Goal: Transaction & Acquisition: Purchase product/service

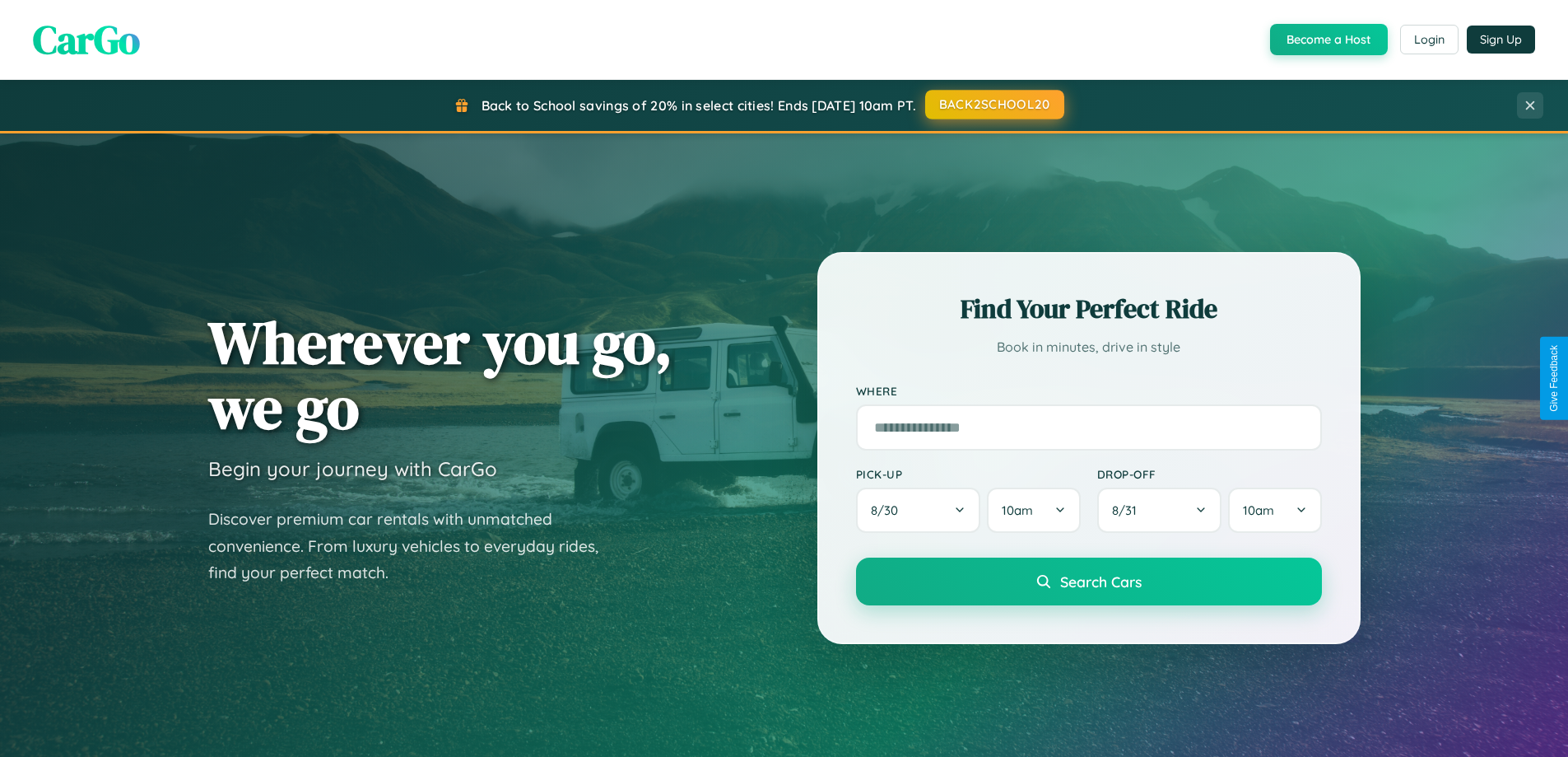
click at [994, 104] on button "BACK2SCHOOL20" at bounding box center [995, 104] width 139 height 30
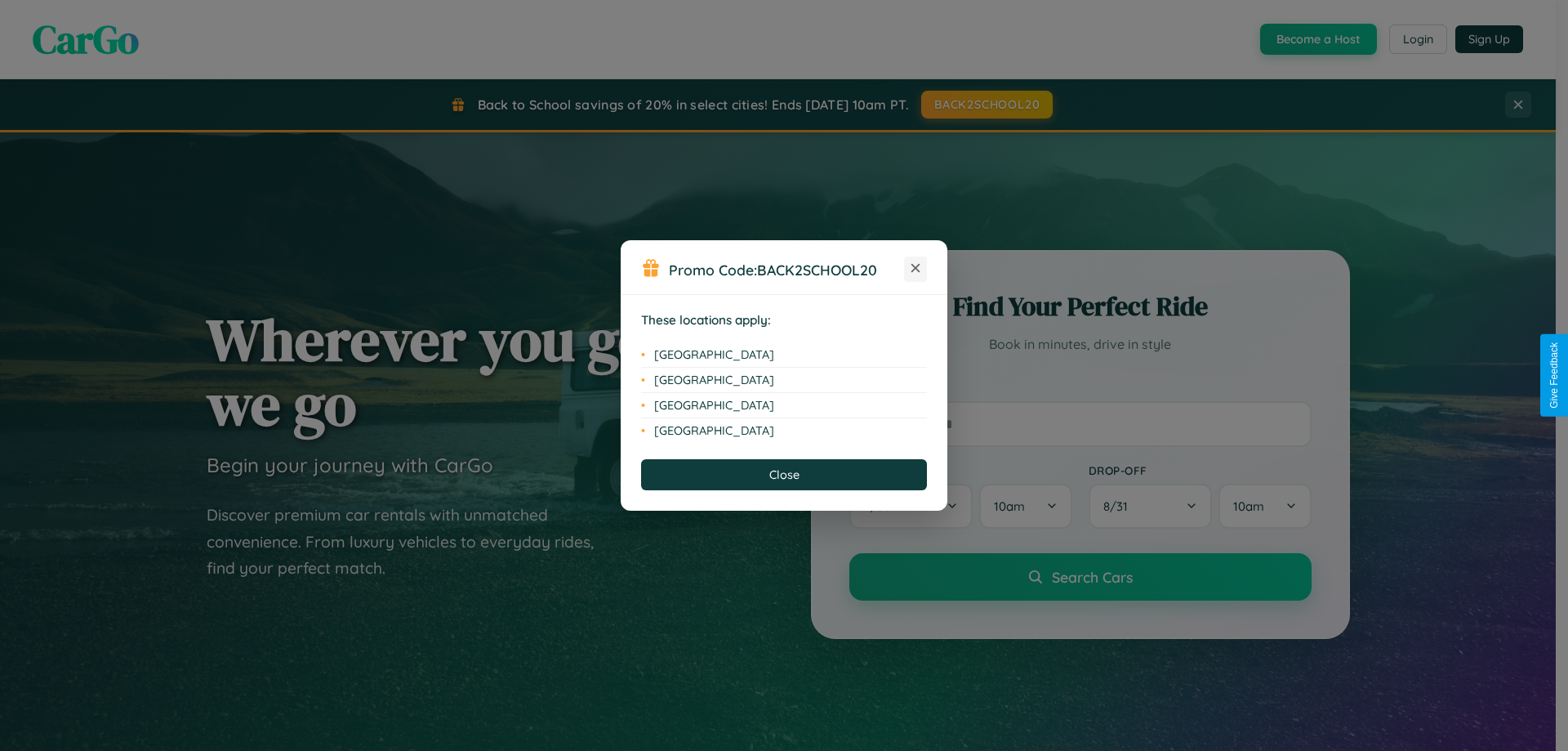
click at [915, 269] on icon at bounding box center [916, 268] width 9 height 9
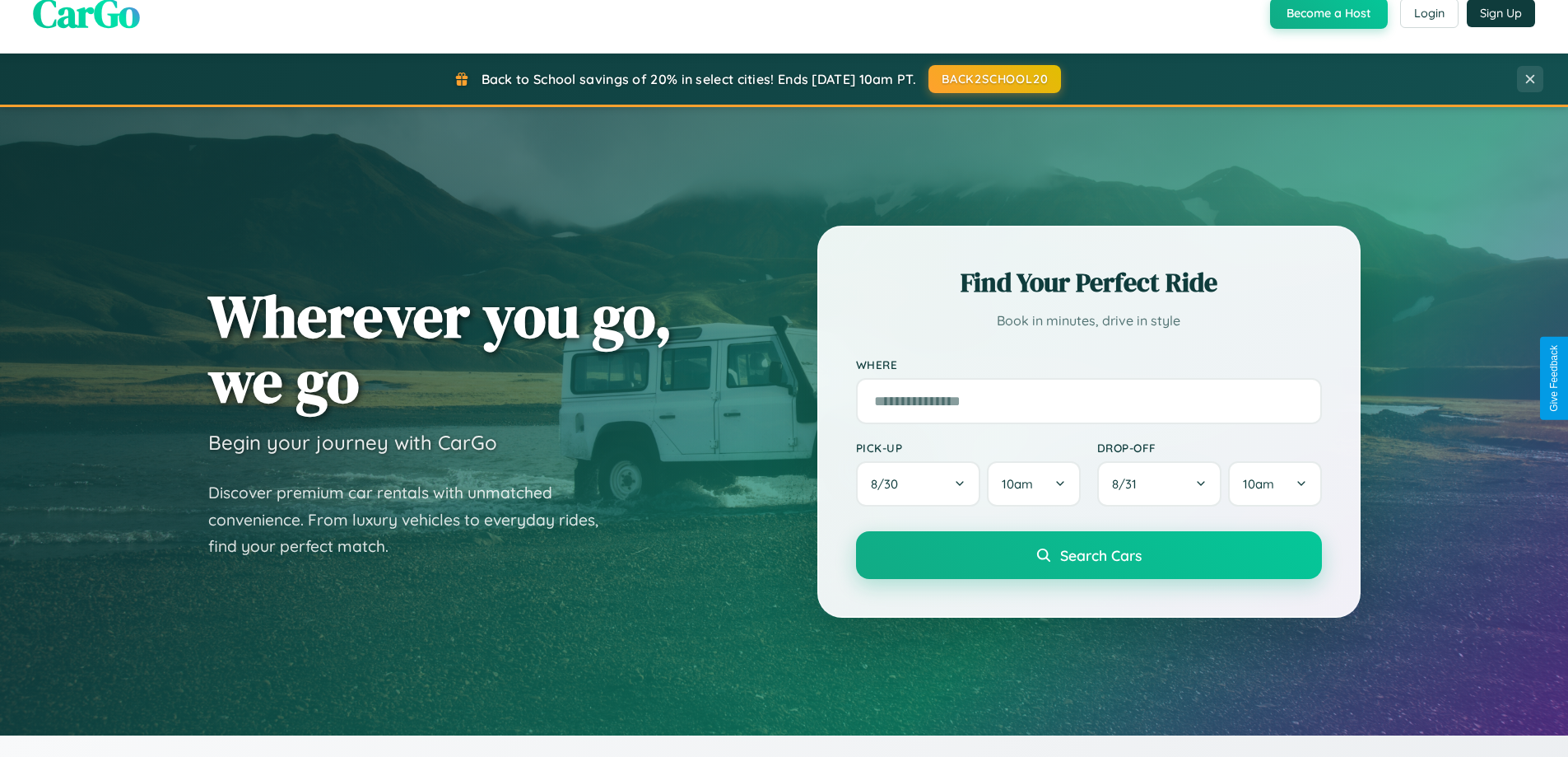
scroll to position [710, 0]
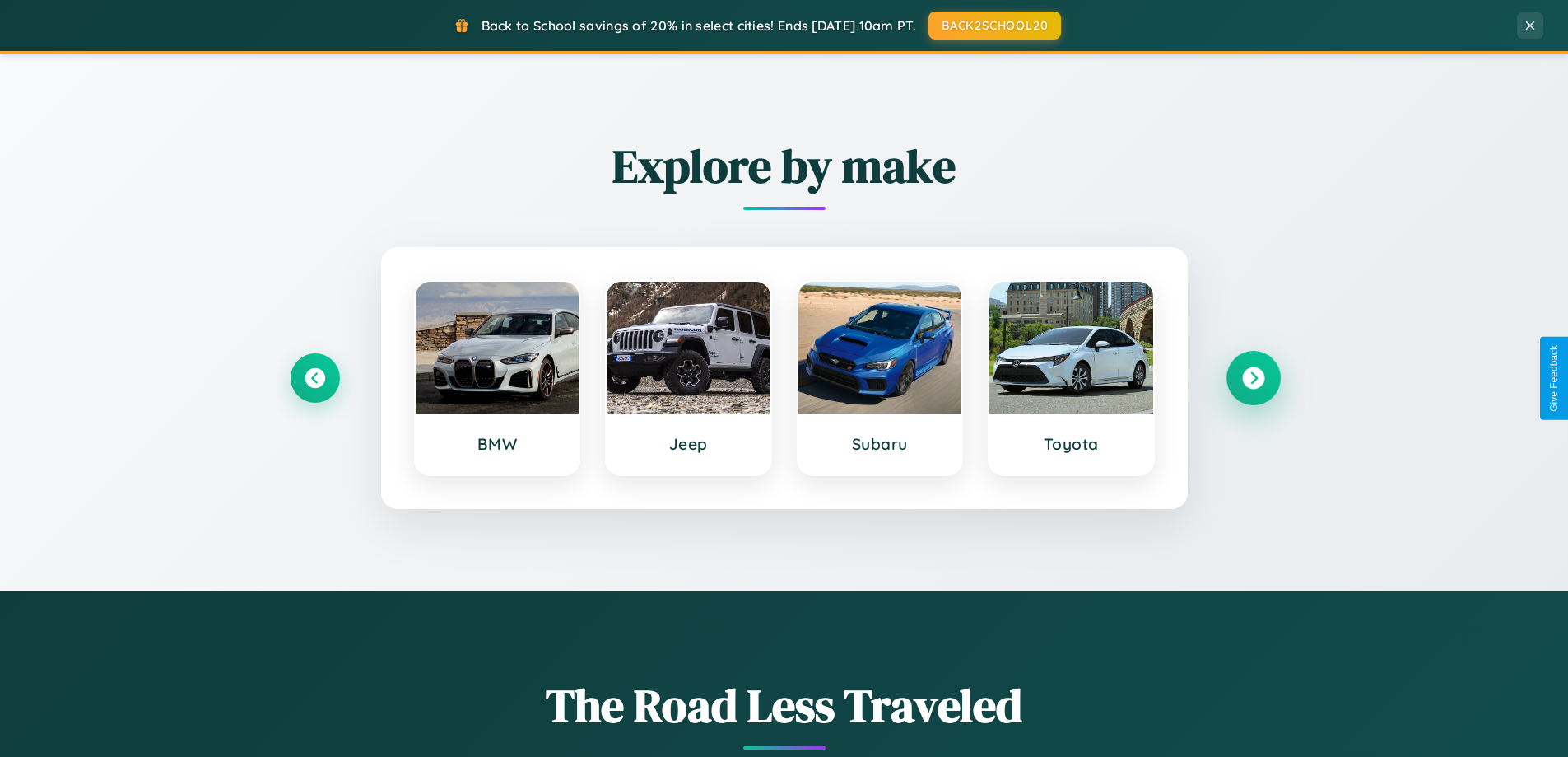
click at [1253, 378] on icon at bounding box center [1254, 379] width 23 height 23
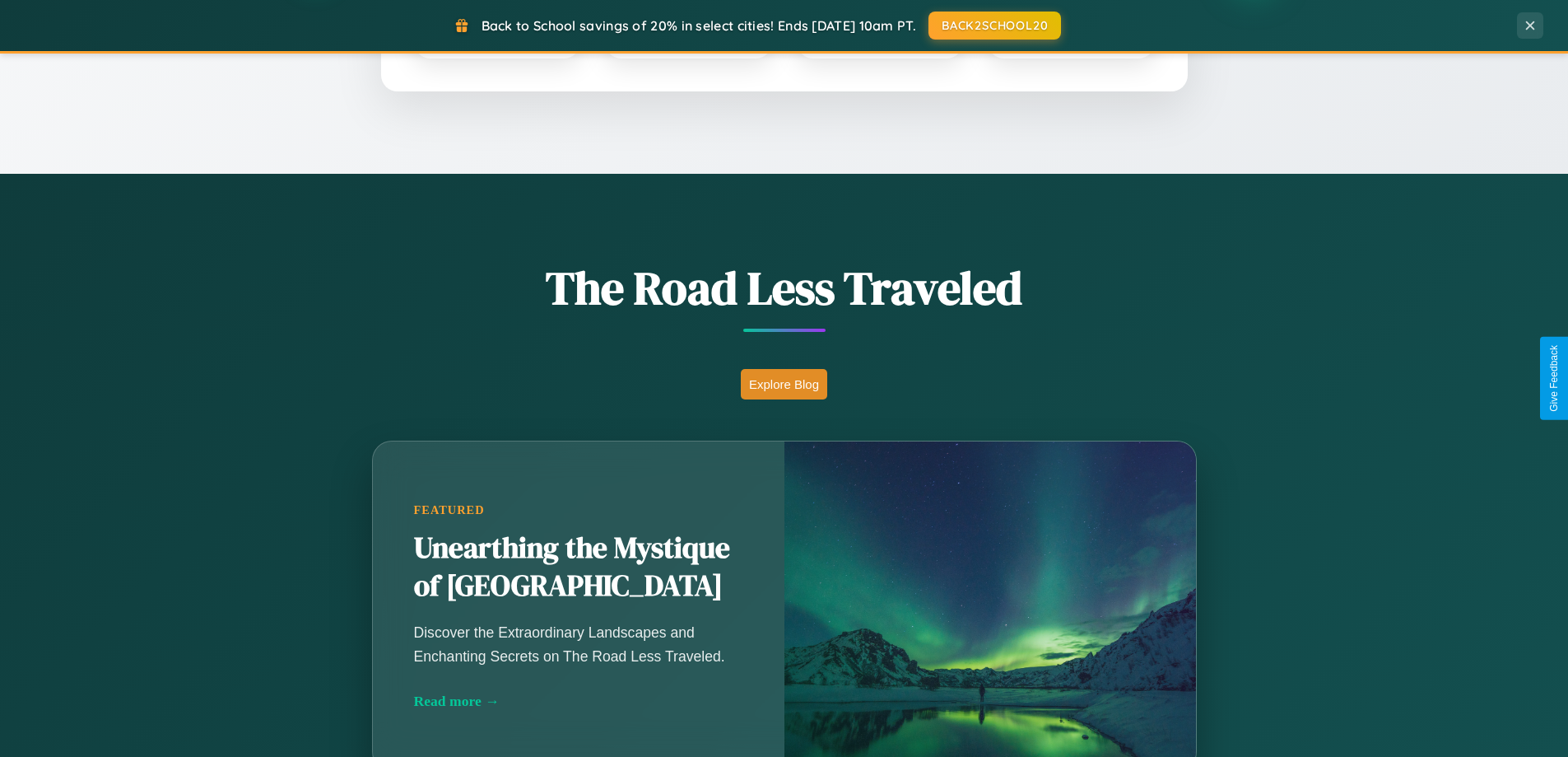
scroll to position [3170, 0]
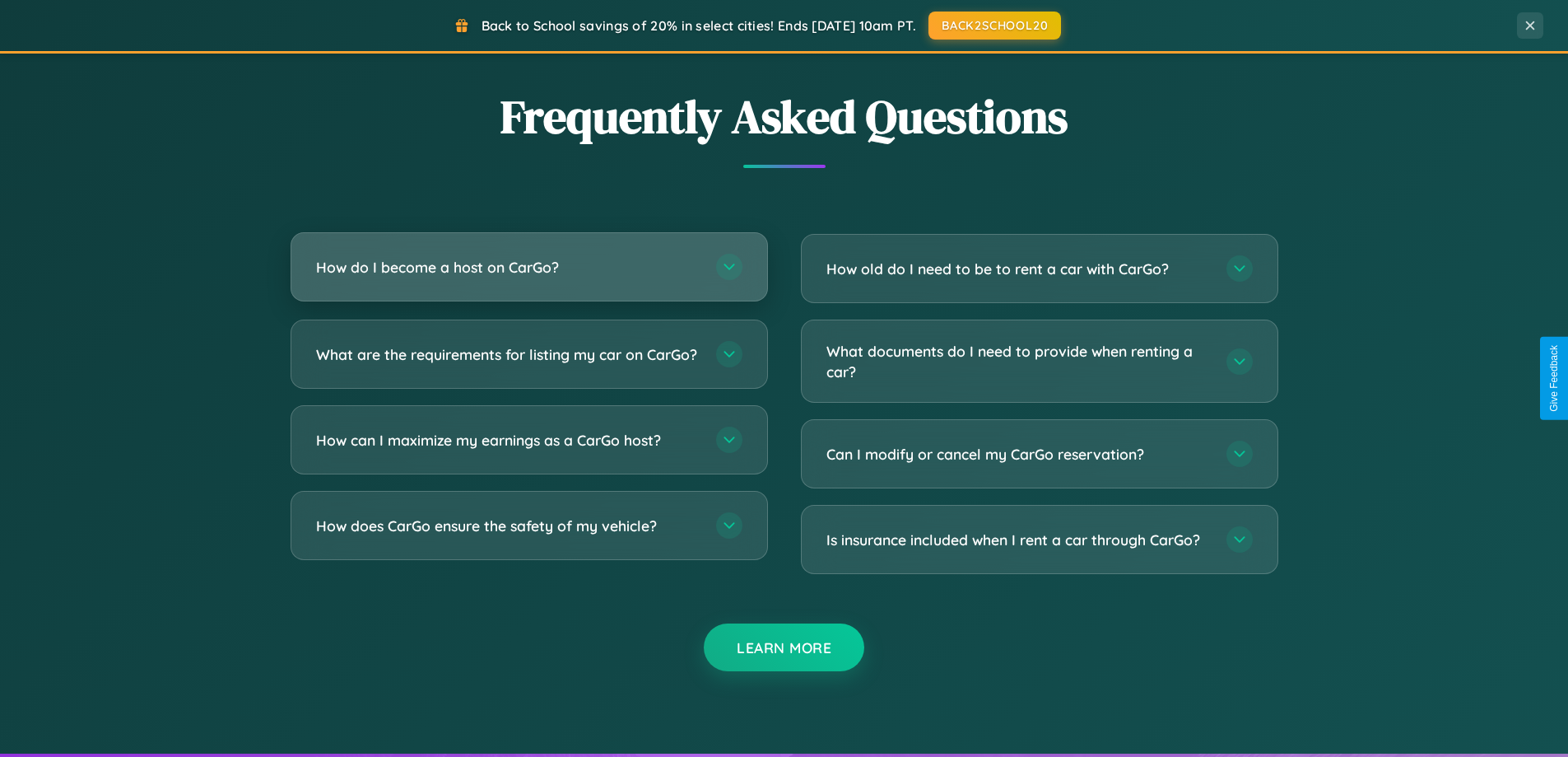
click at [528, 267] on h3 "How do I become a host on CarGo?" at bounding box center [508, 268] width 384 height 21
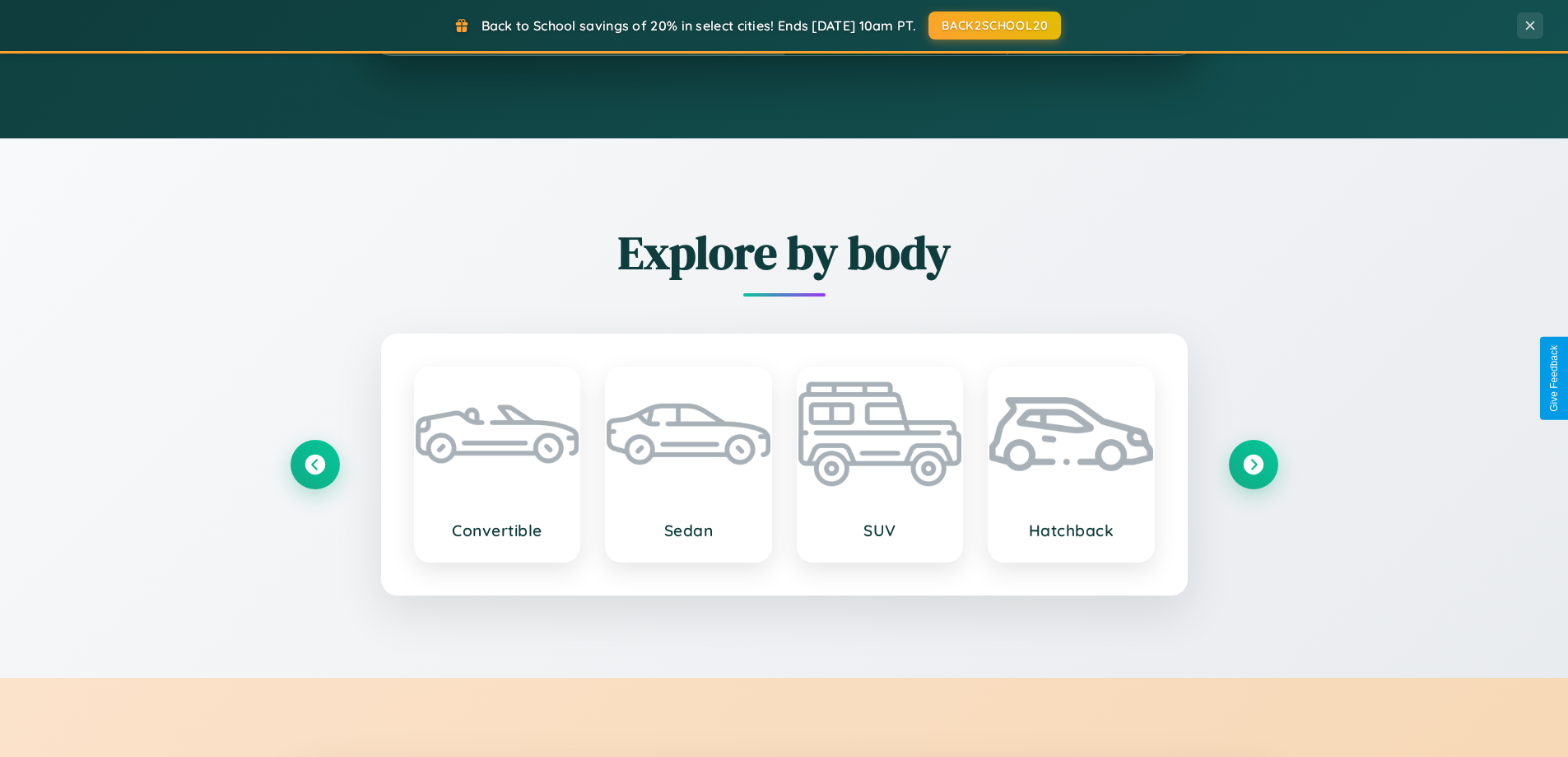
scroll to position [0, 0]
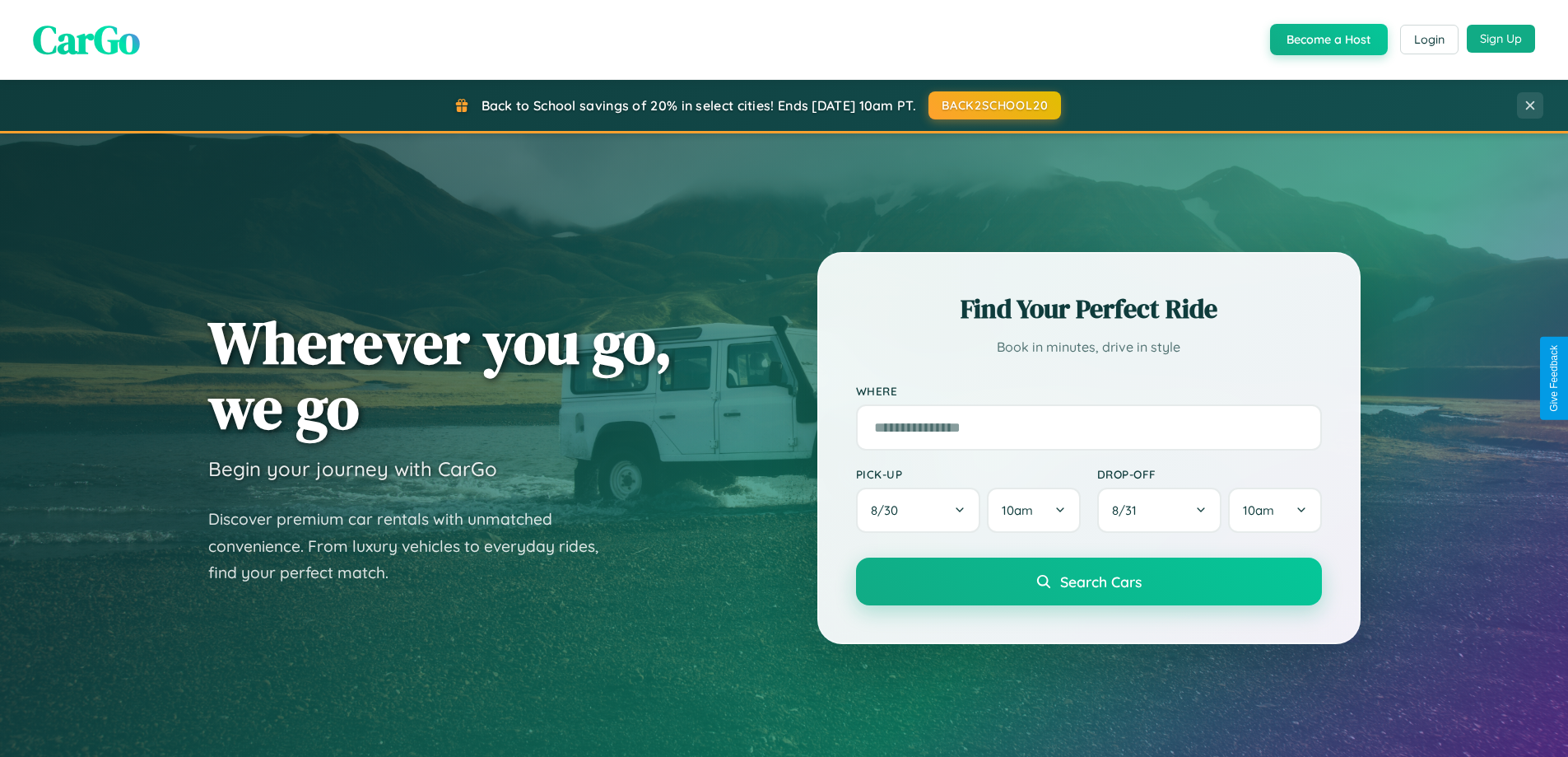
click at [1501, 39] on button "Sign Up" at bounding box center [1501, 38] width 69 height 28
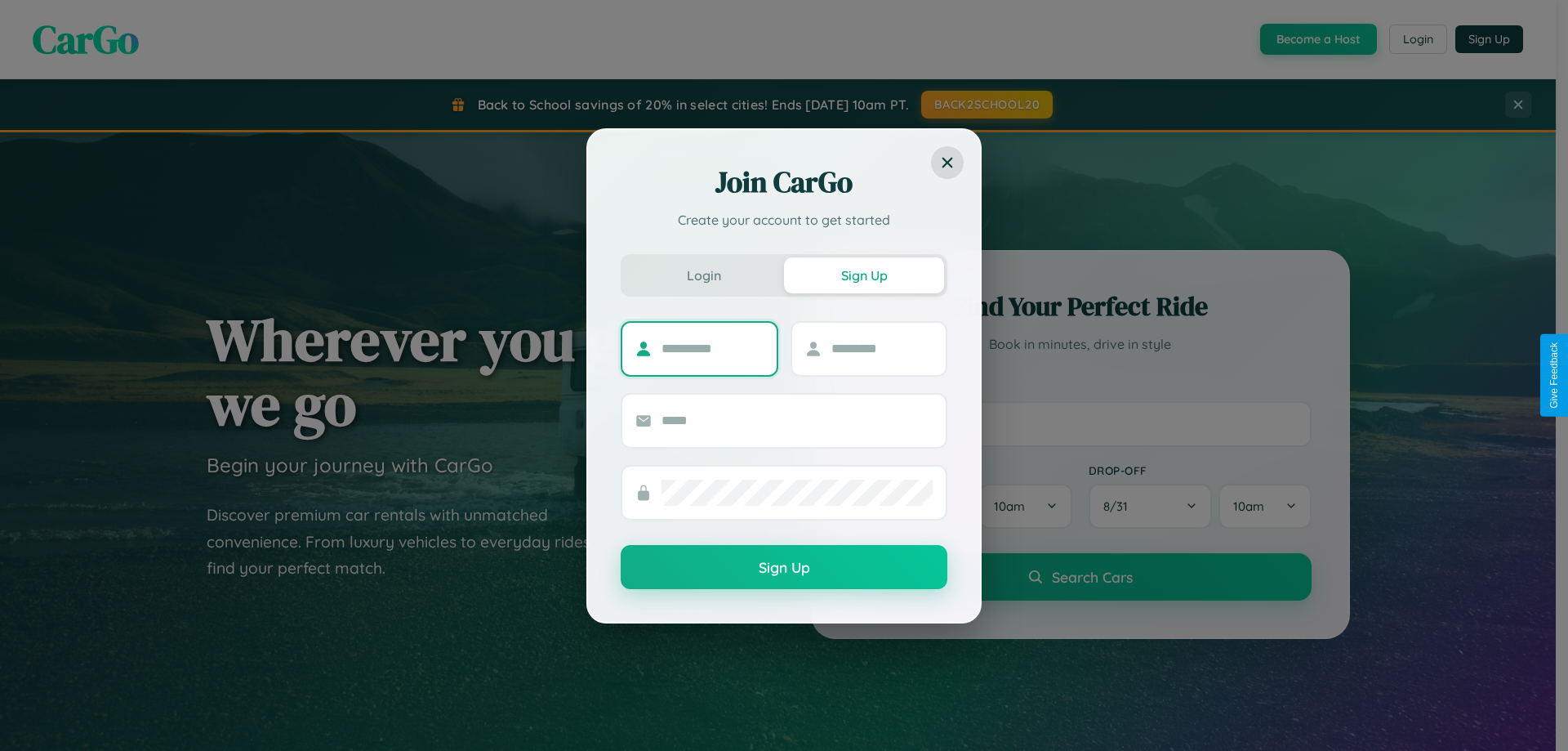
click at [712, 348] on input "text" at bounding box center [713, 348] width 102 height 26
type input "******"
click at [882, 348] on input "text" at bounding box center [883, 348] width 102 height 26
type input "*****"
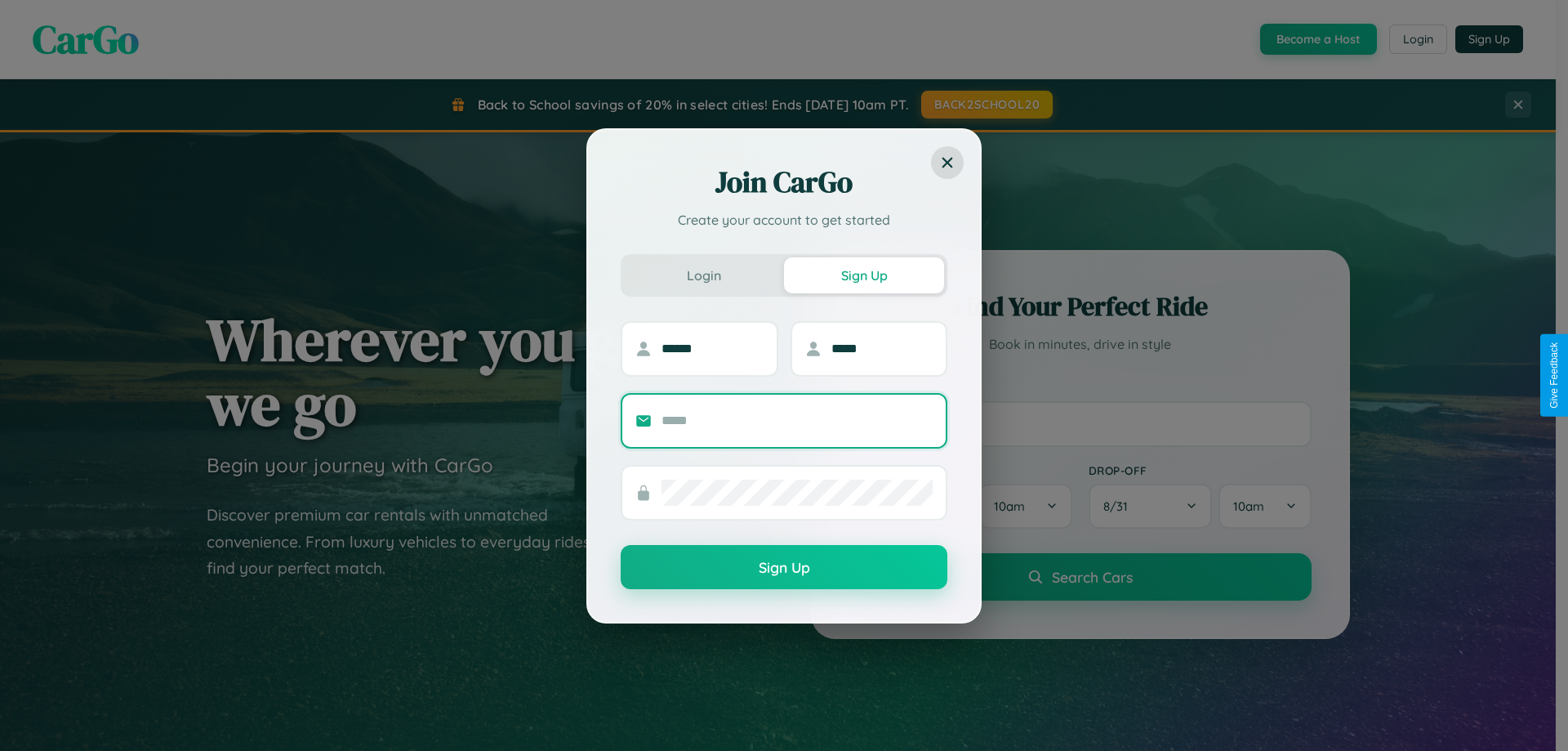
click at [797, 420] on input "text" at bounding box center [797, 421] width 272 height 26
type input "**********"
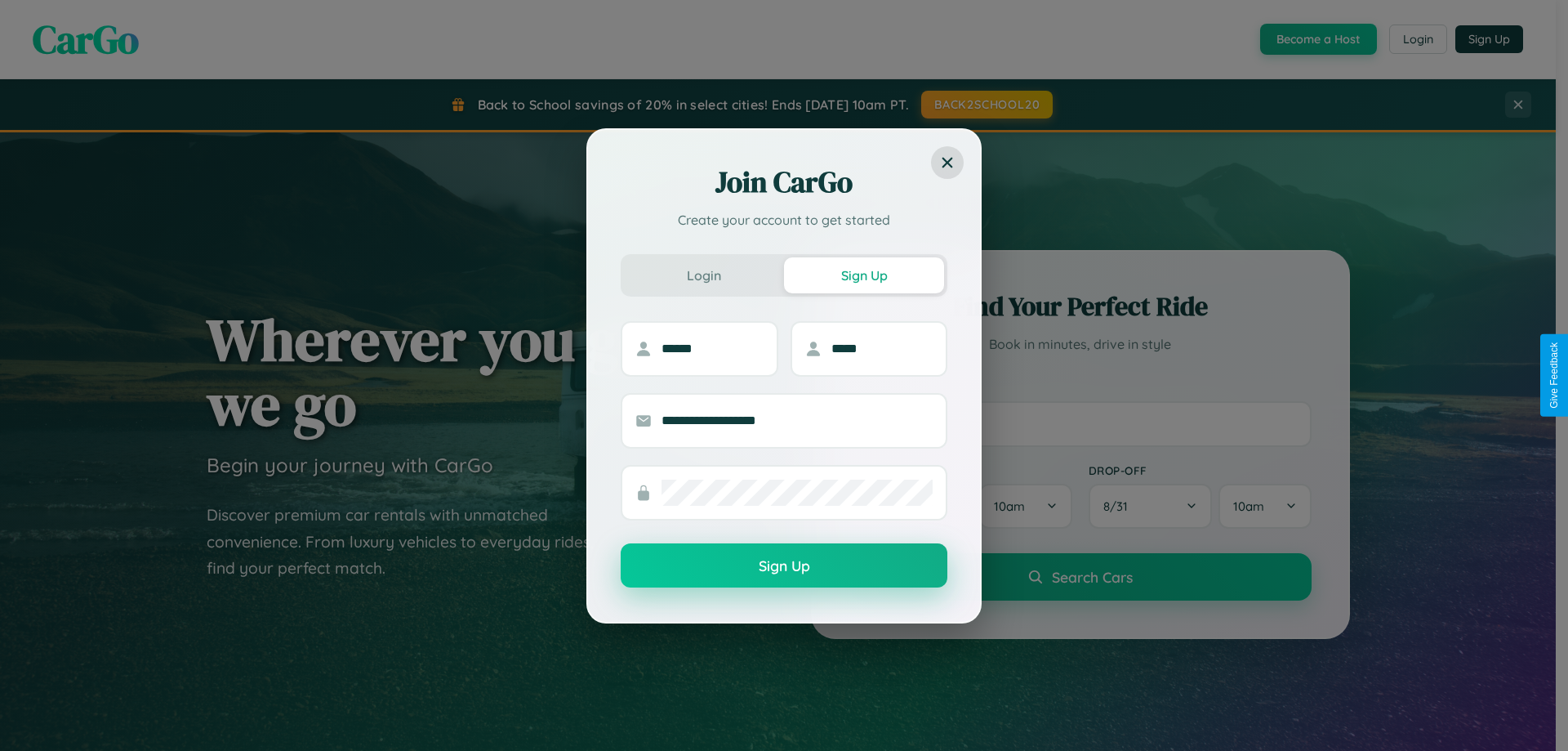
click at [784, 566] on button "Sign Up" at bounding box center [784, 565] width 327 height 44
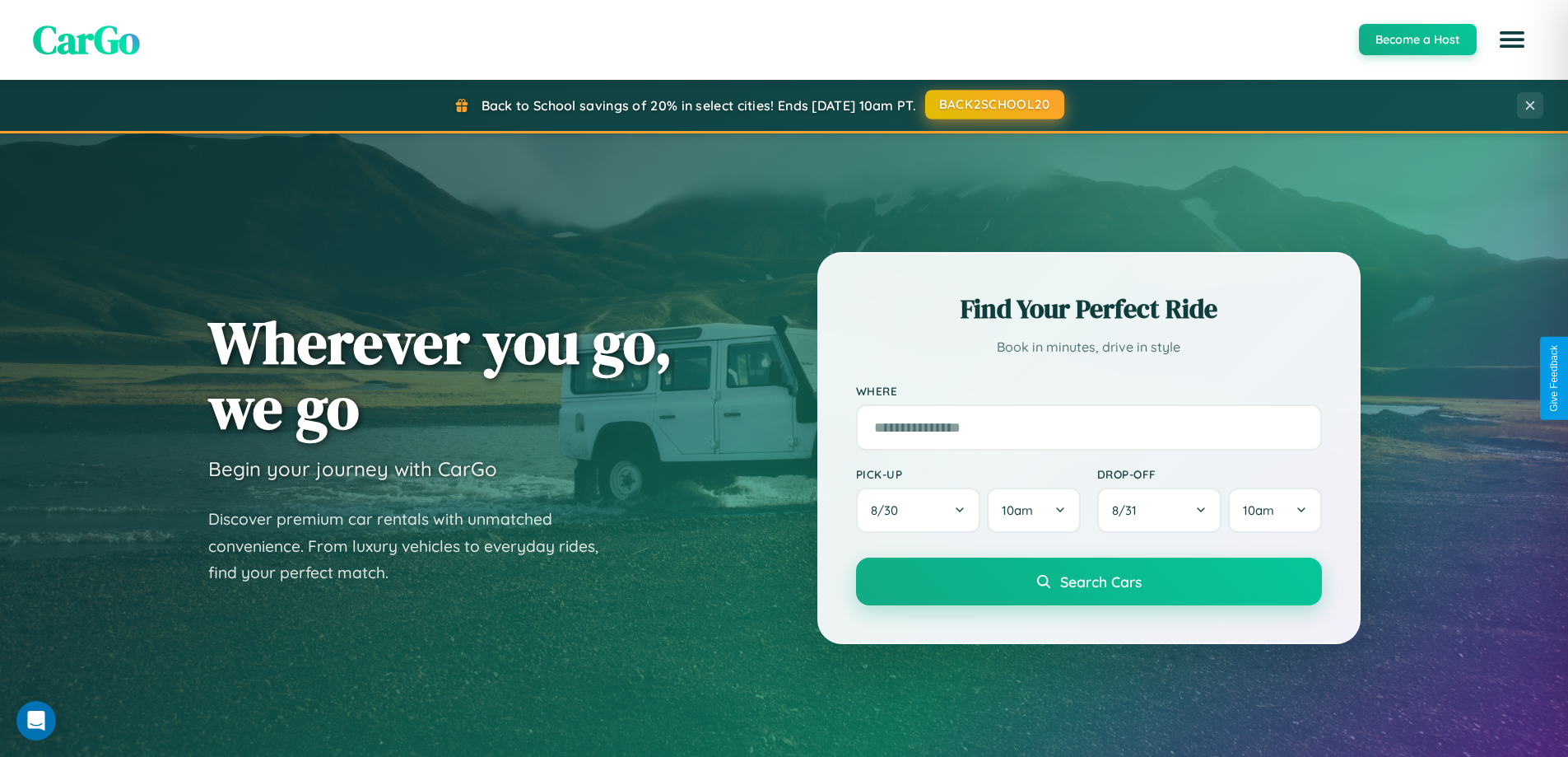
click at [994, 104] on button "BACK2SCHOOL20" at bounding box center [995, 104] width 139 height 30
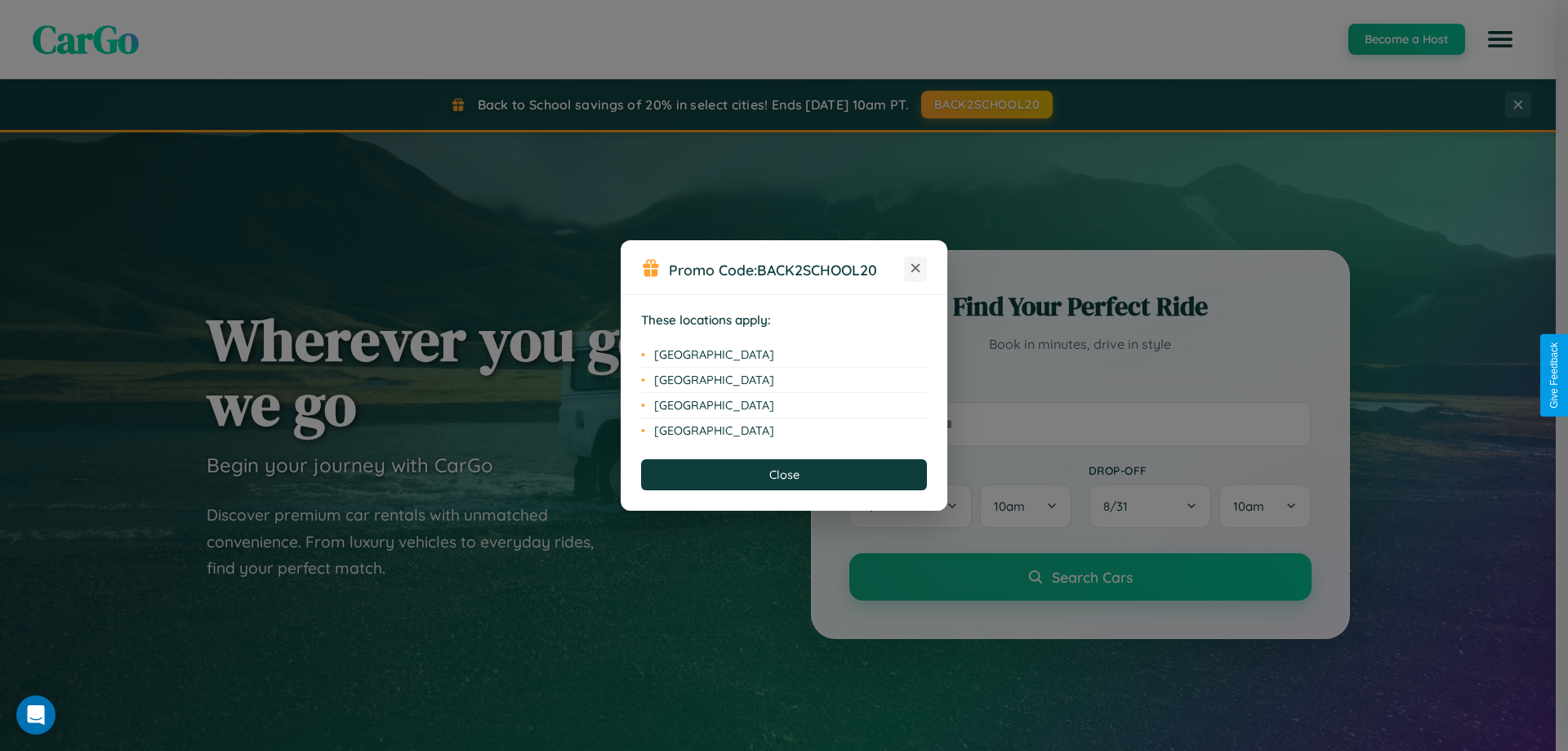
click at [915, 269] on icon at bounding box center [916, 268] width 9 height 9
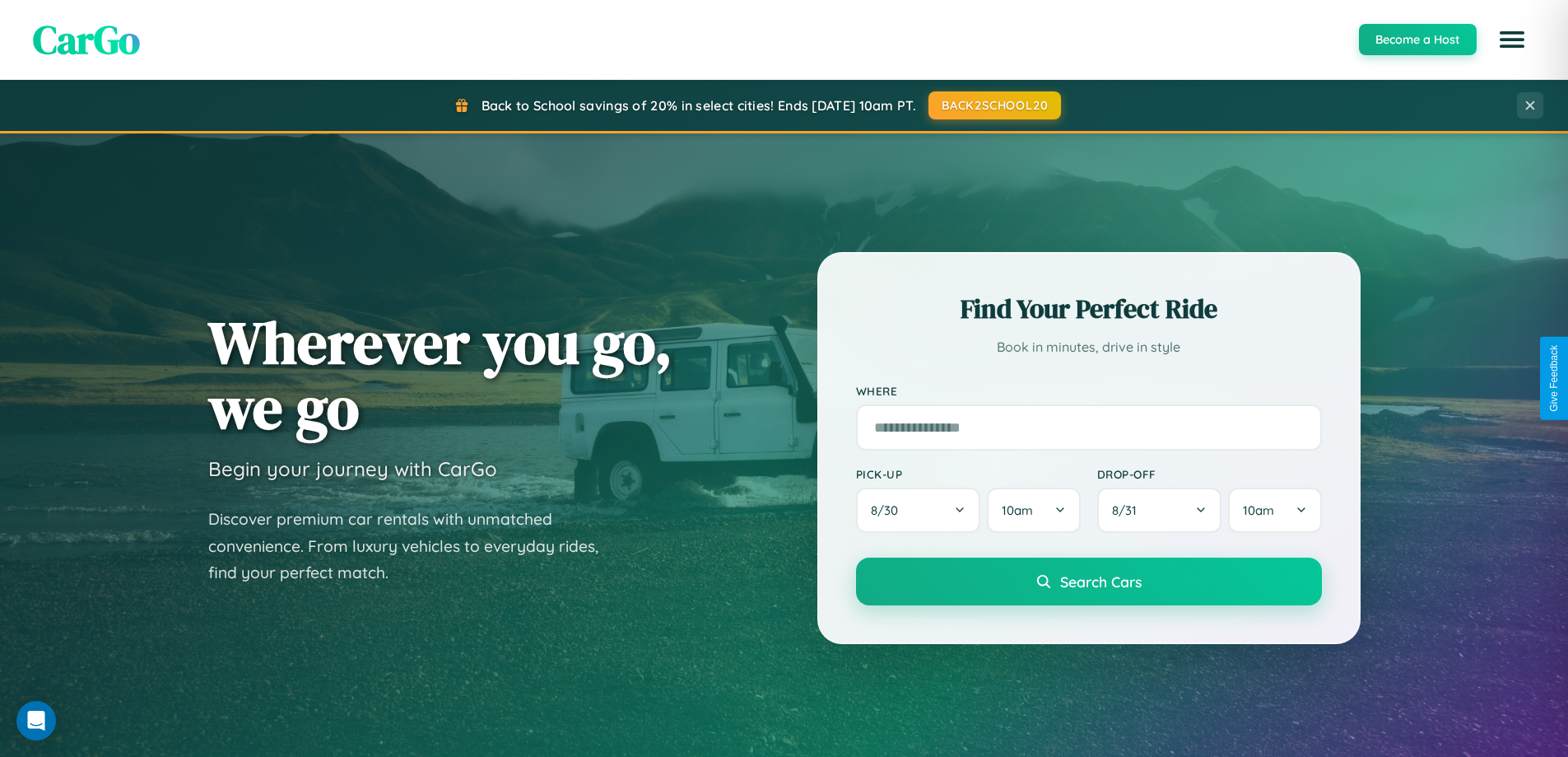
scroll to position [49, 0]
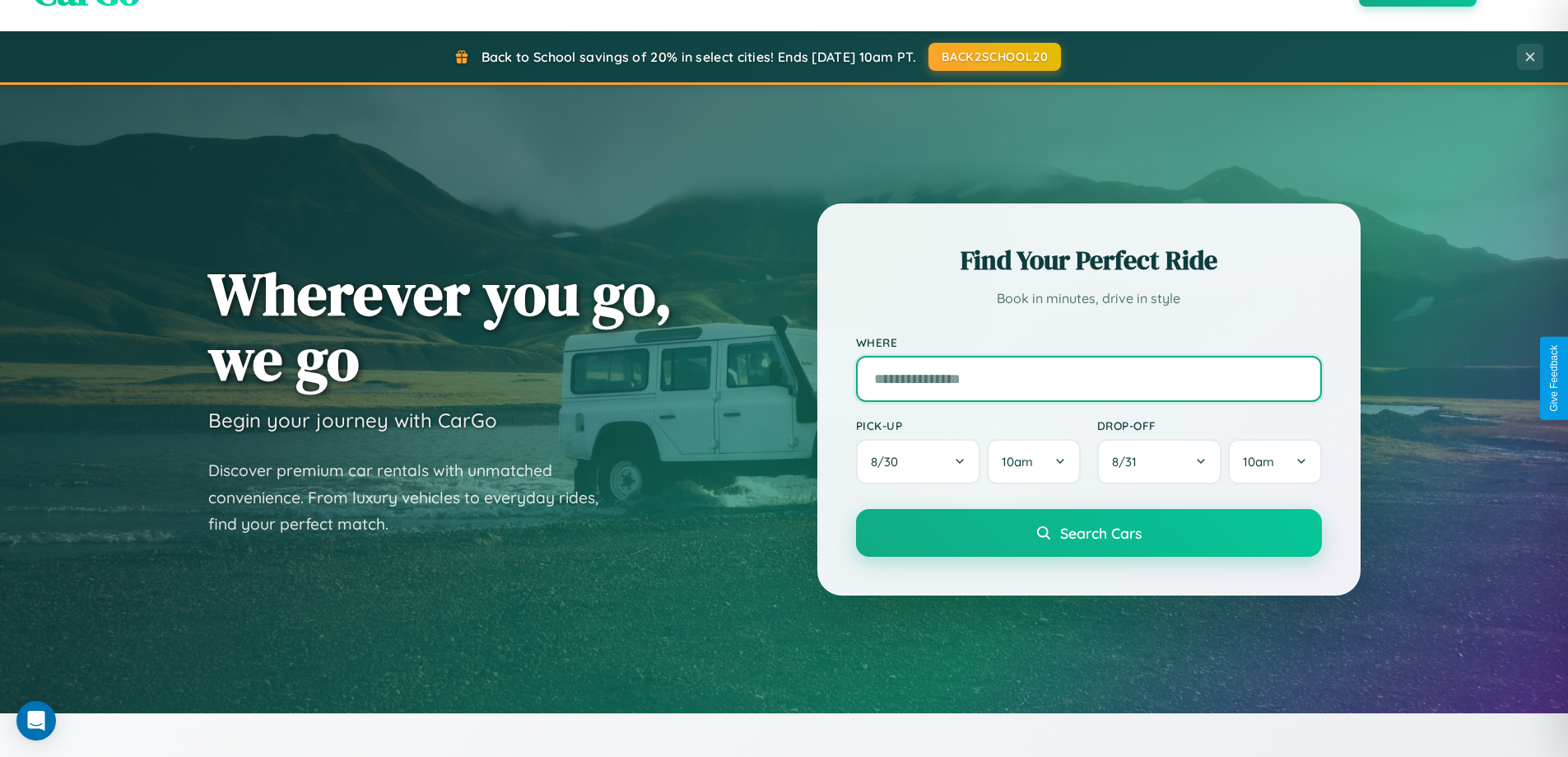
click at [1088, 378] on input "text" at bounding box center [1089, 378] width 466 height 46
type input "**********"
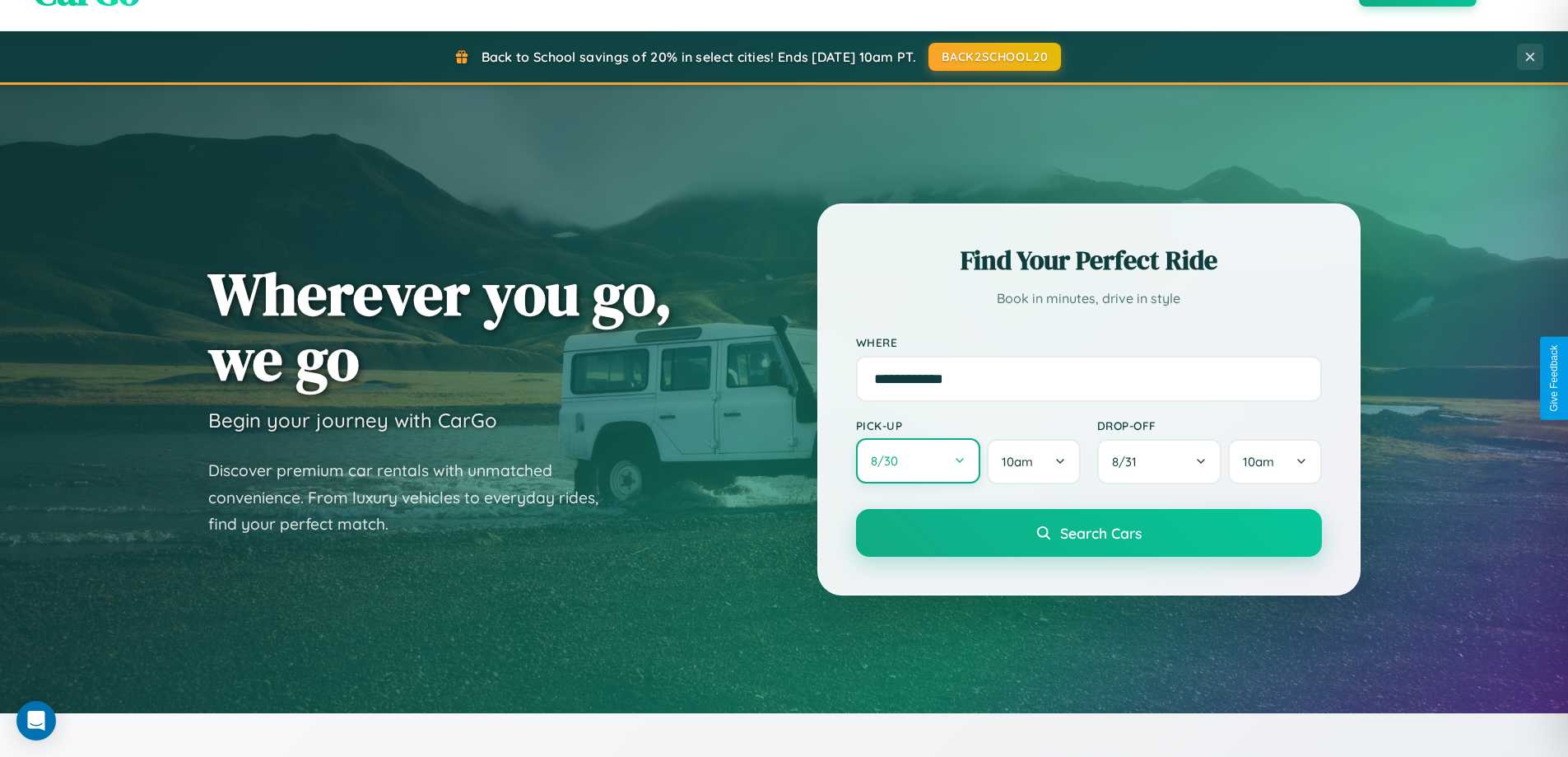
click at [918, 462] on button "8 / 30" at bounding box center [919, 461] width 125 height 45
select select "*"
select select "****"
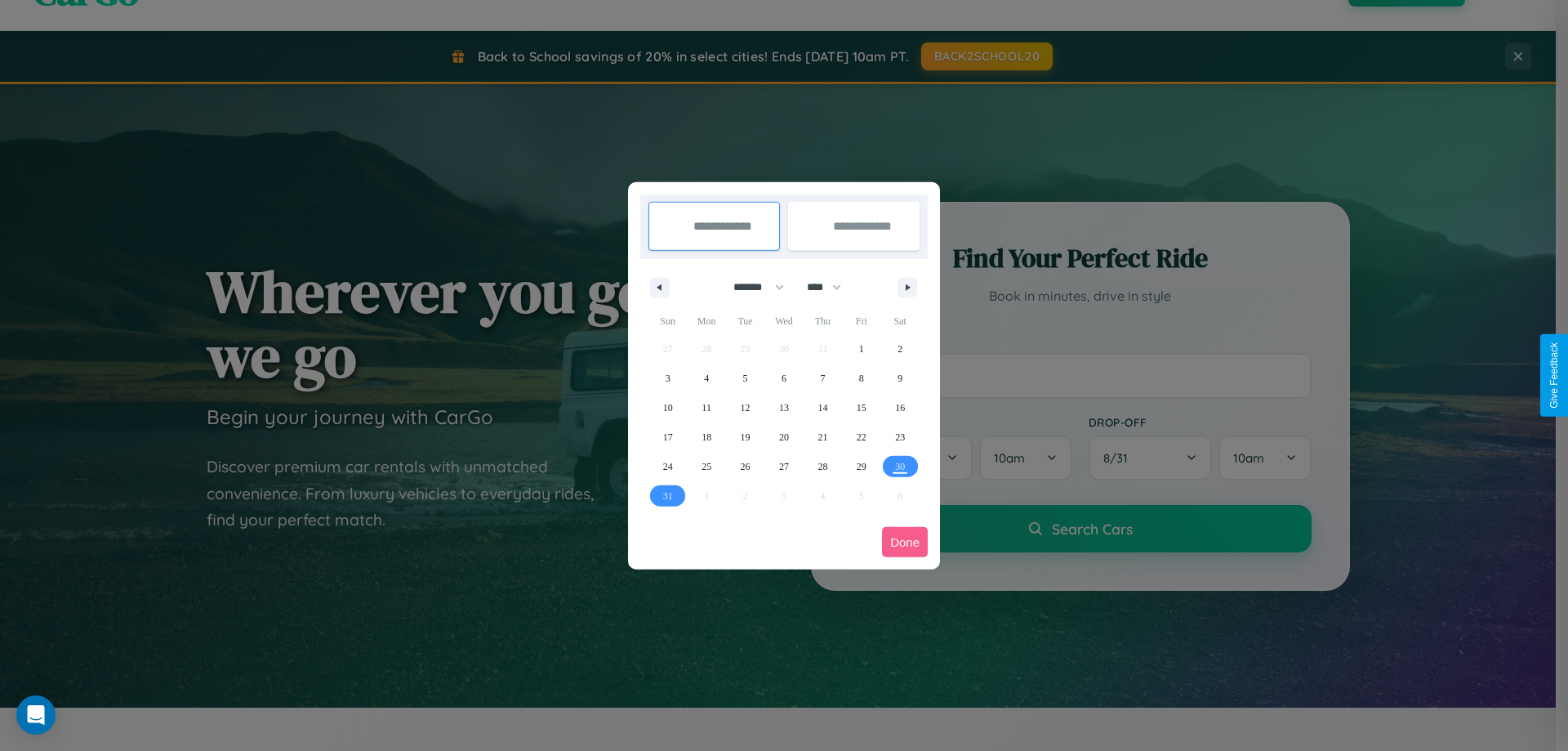
click at [752, 287] on select "******* ******** ***** ***** *** **** **** ****** ********* ******* ******** **…" at bounding box center [756, 286] width 70 height 27
select select "*"
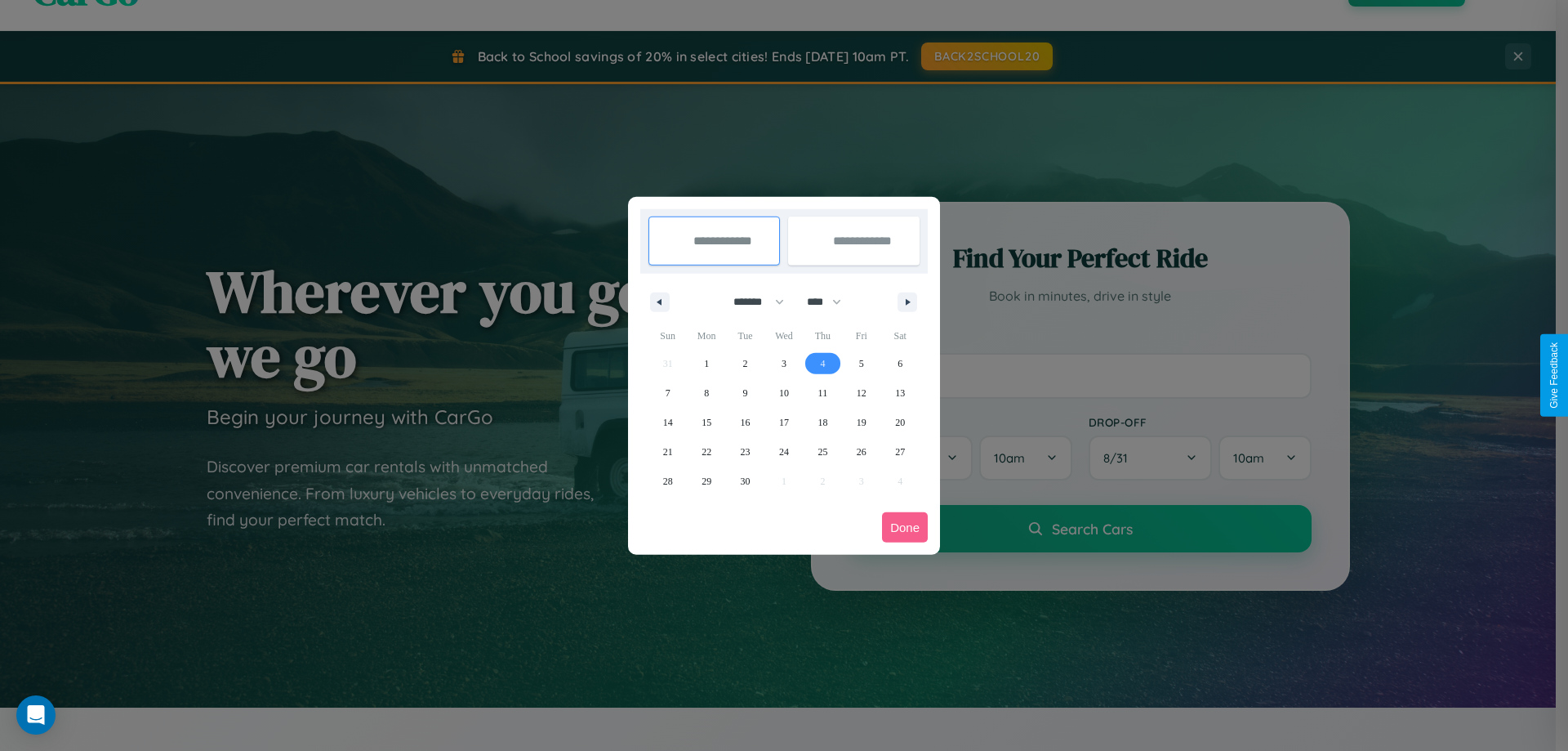
click at [822, 363] on span "4" at bounding box center [822, 364] width 5 height 29
type input "**********"
click at [784, 392] on span "10" at bounding box center [784, 393] width 9 height 29
type input "**********"
click at [905, 527] on button "Done" at bounding box center [904, 527] width 46 height 30
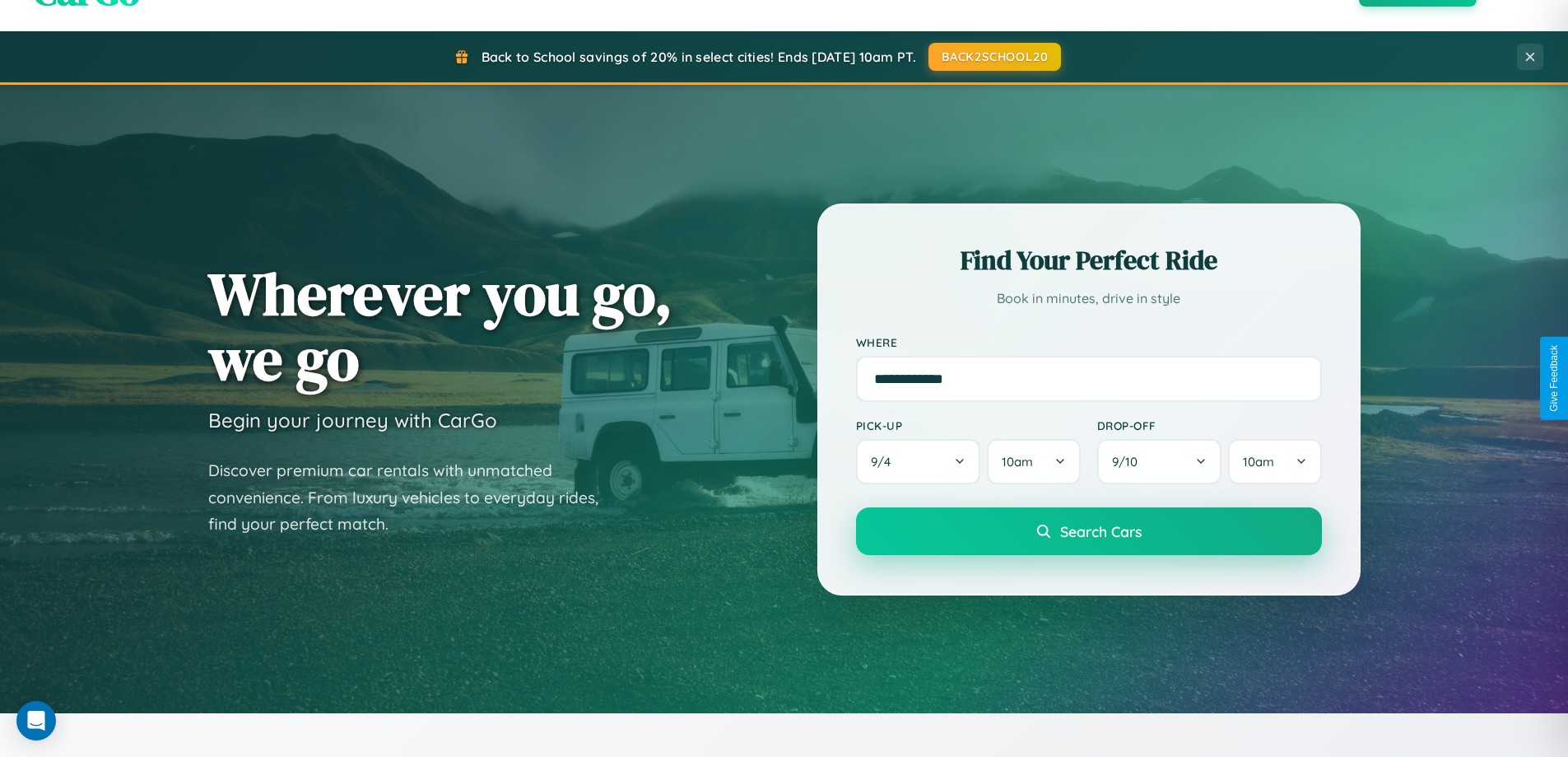
click at [1088, 531] on span "Search Cars" at bounding box center [1102, 531] width 82 height 18
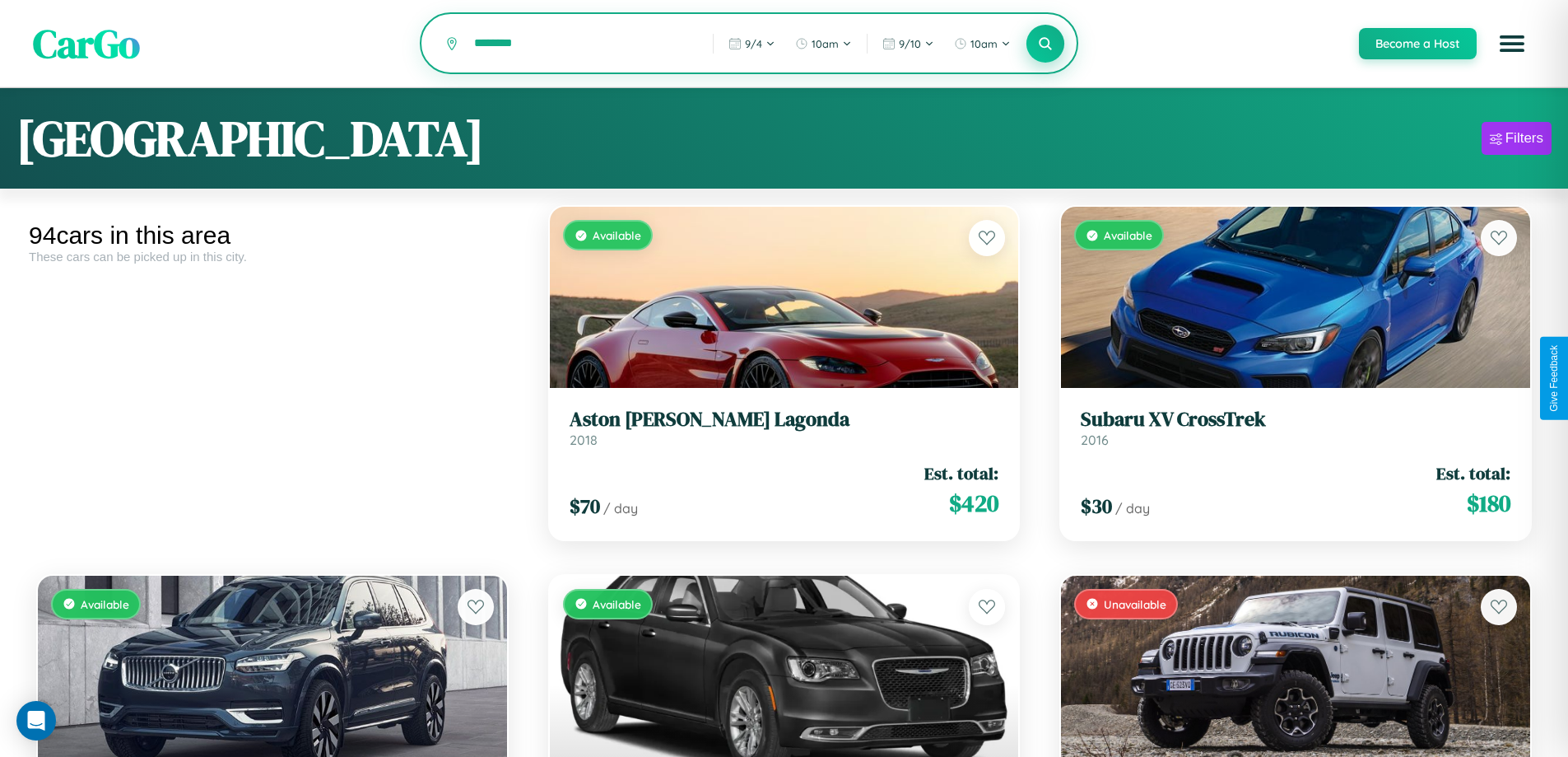
type input "********"
click at [1045, 43] on icon at bounding box center [1046, 43] width 16 height 16
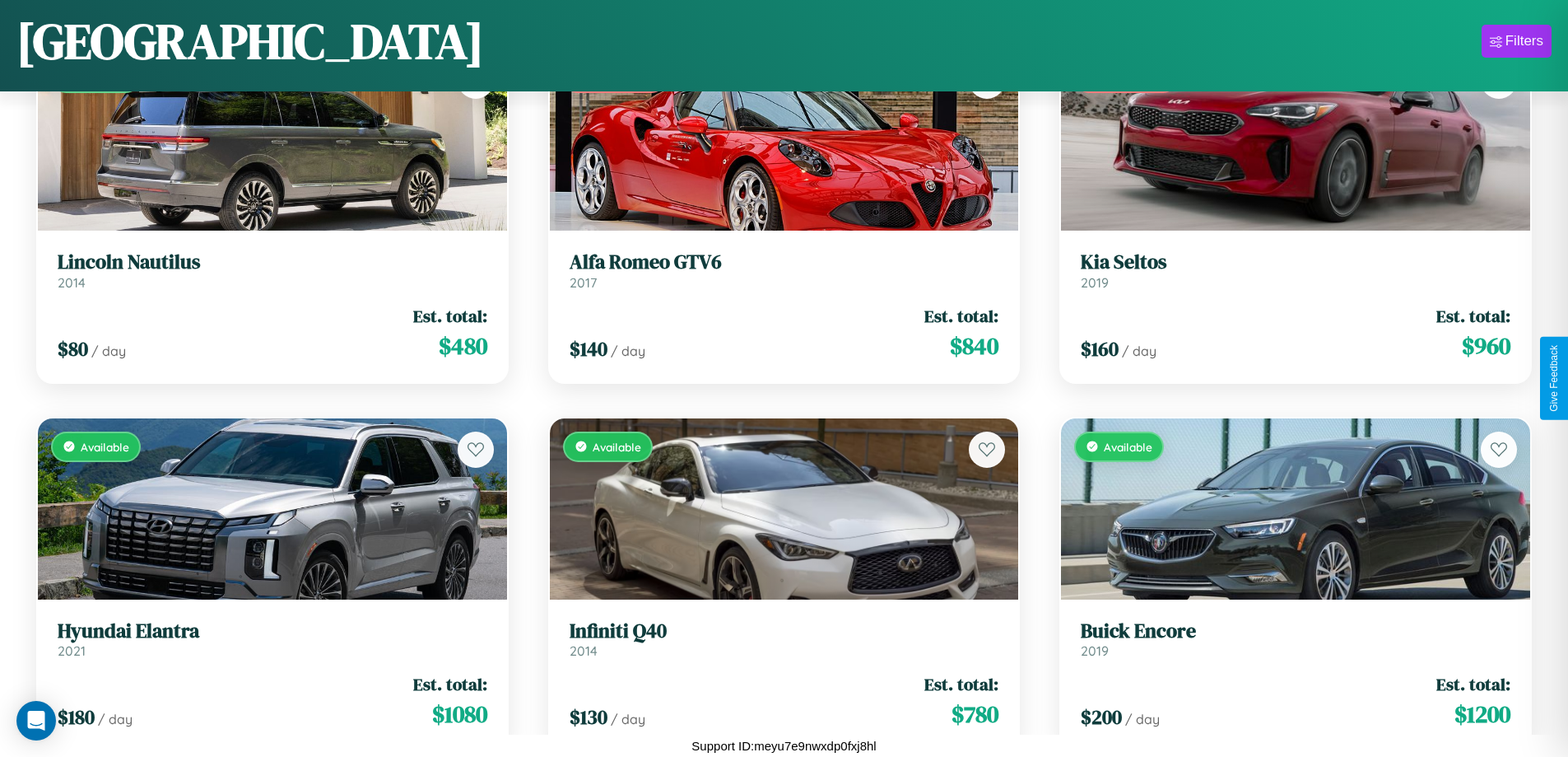
scroll to position [601, 0]
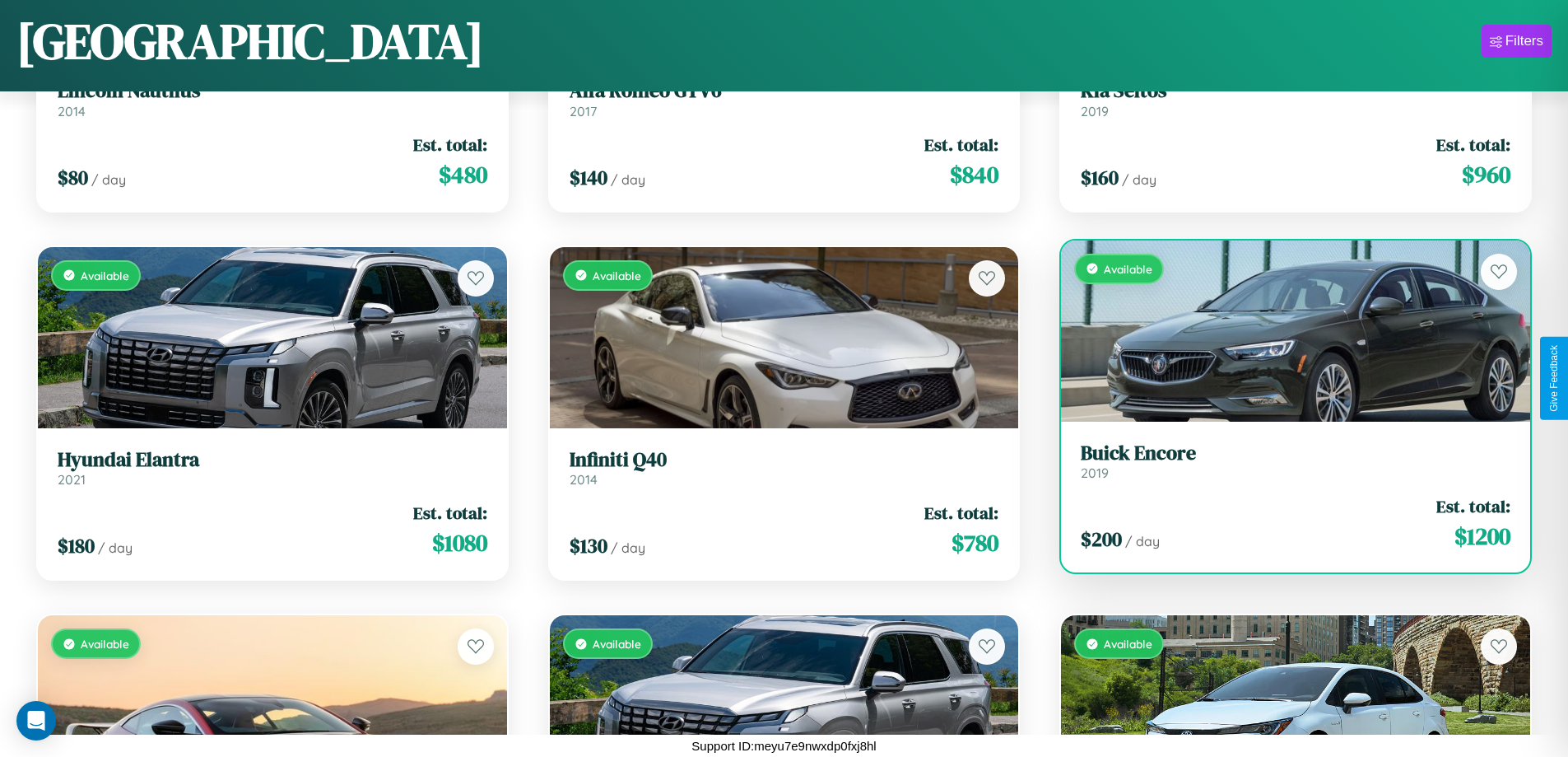
click at [1285, 331] on div "Available" at bounding box center [1296, 331] width 469 height 181
click at [1285, 330] on div "Available" at bounding box center [1296, 331] width 469 height 181
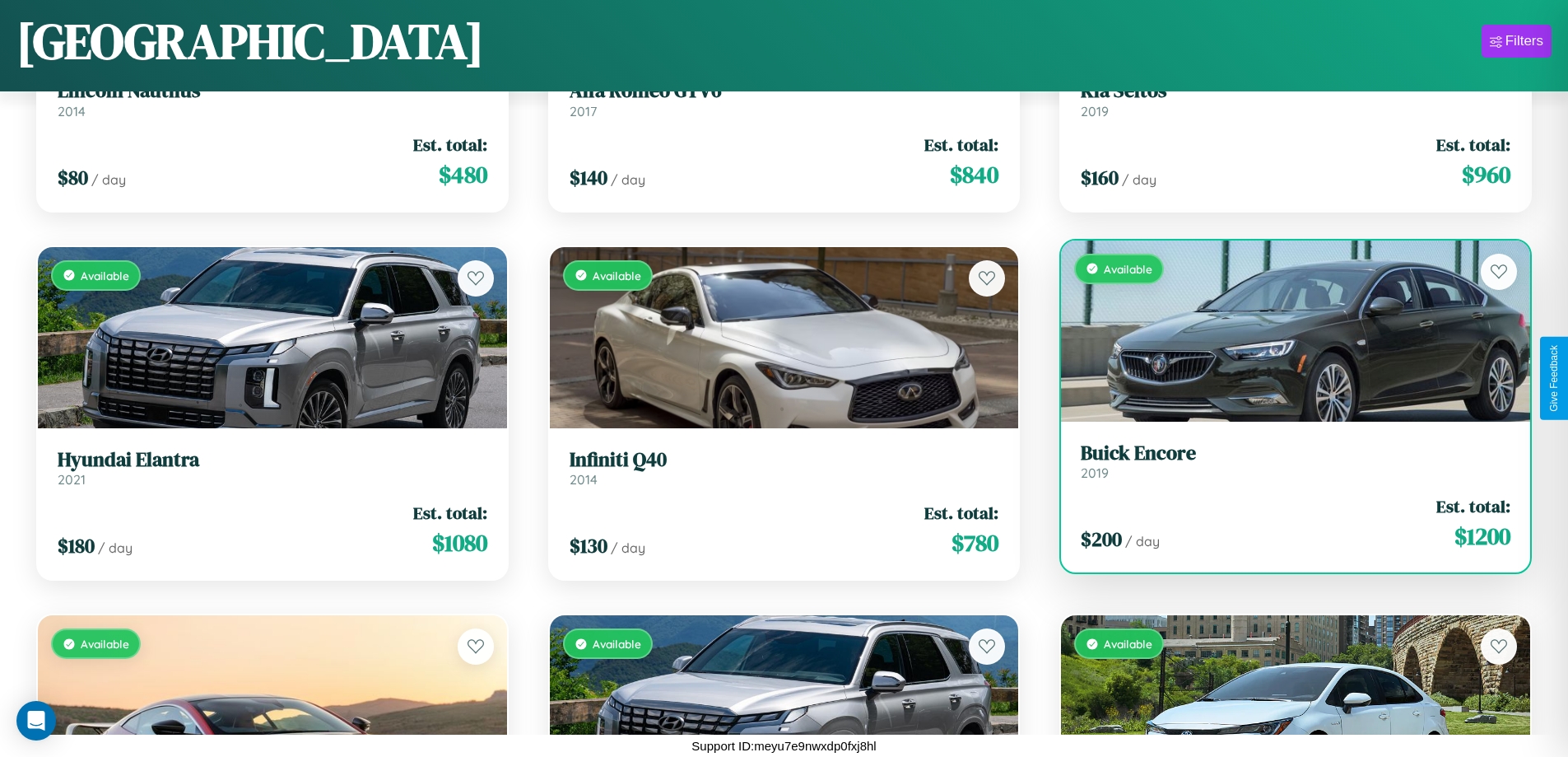
click at [1285, 330] on div "Available" at bounding box center [1296, 331] width 469 height 181
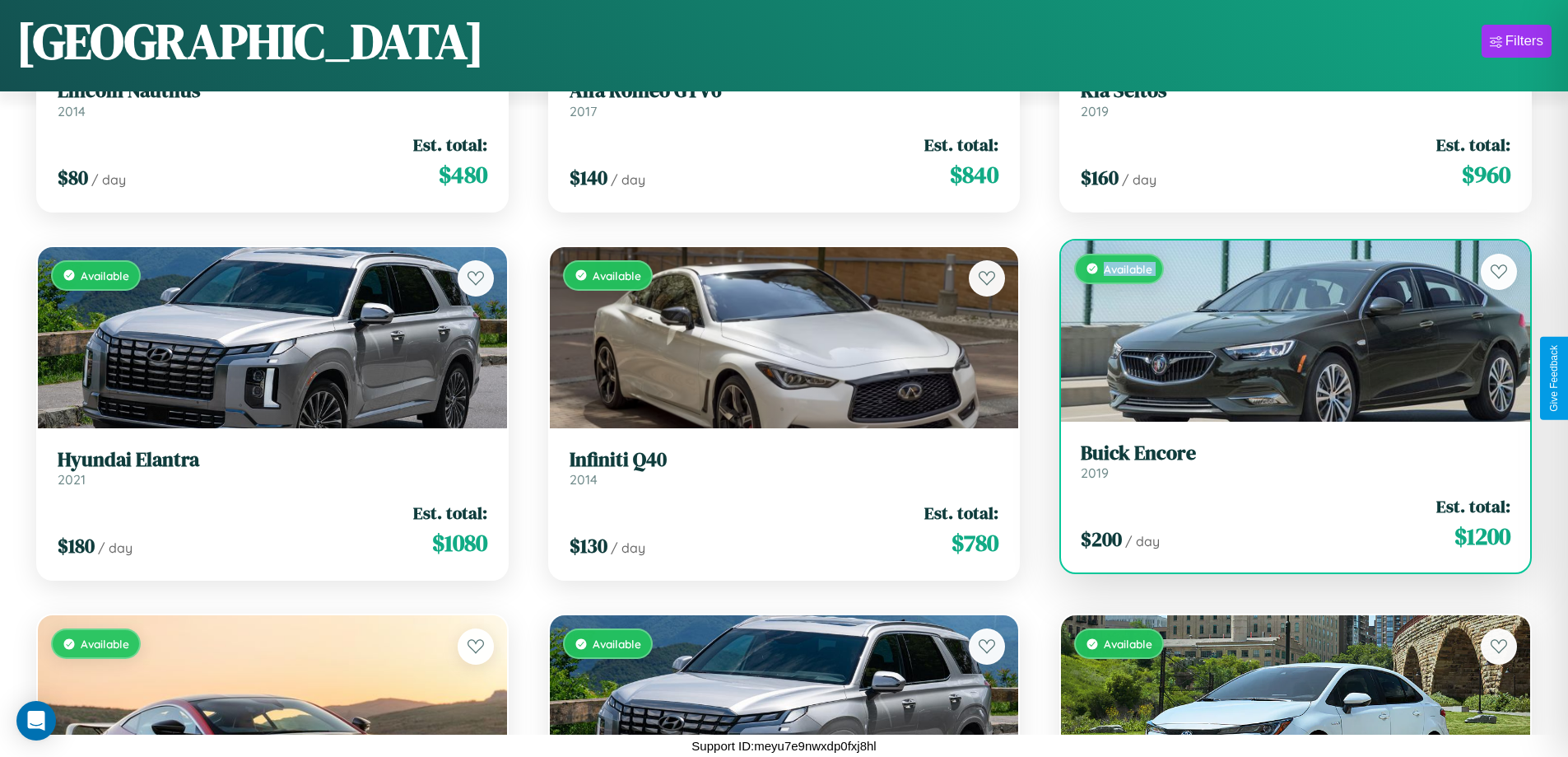
click at [1285, 330] on div "Available" at bounding box center [1296, 331] width 469 height 181
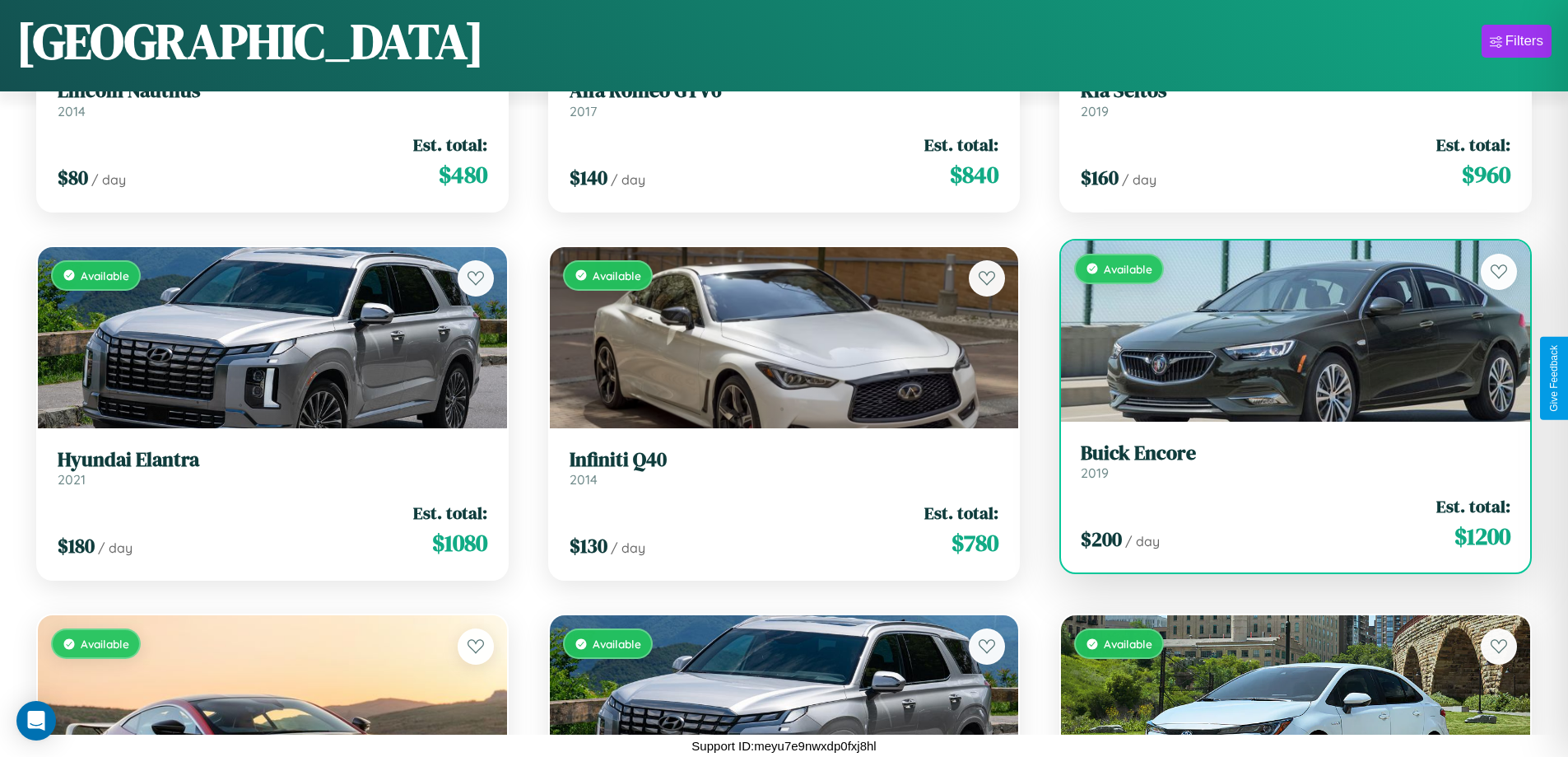
click at [1285, 330] on div "Available" at bounding box center [1296, 331] width 469 height 181
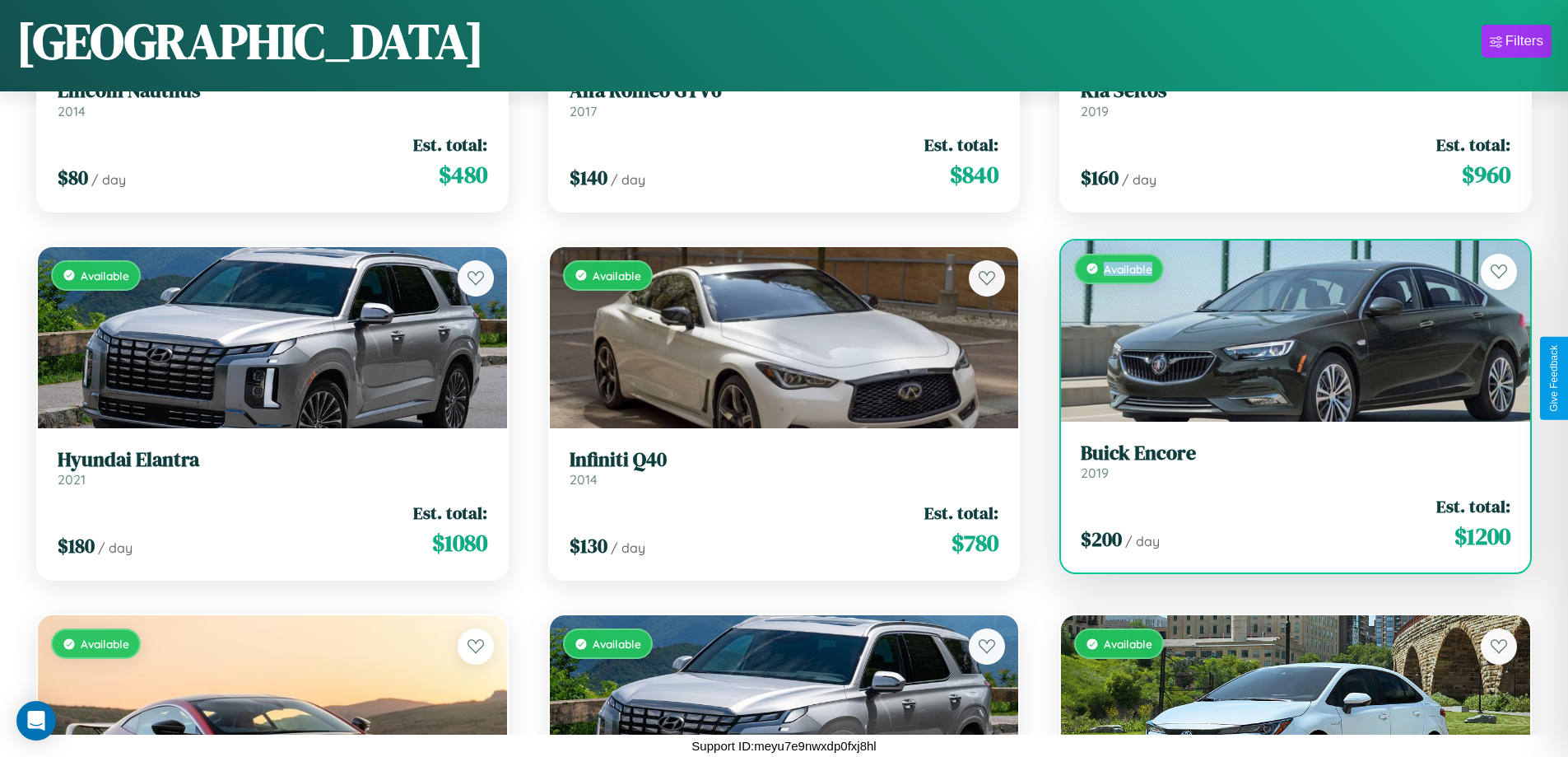
click at [1285, 330] on div "Available" at bounding box center [1296, 331] width 469 height 181
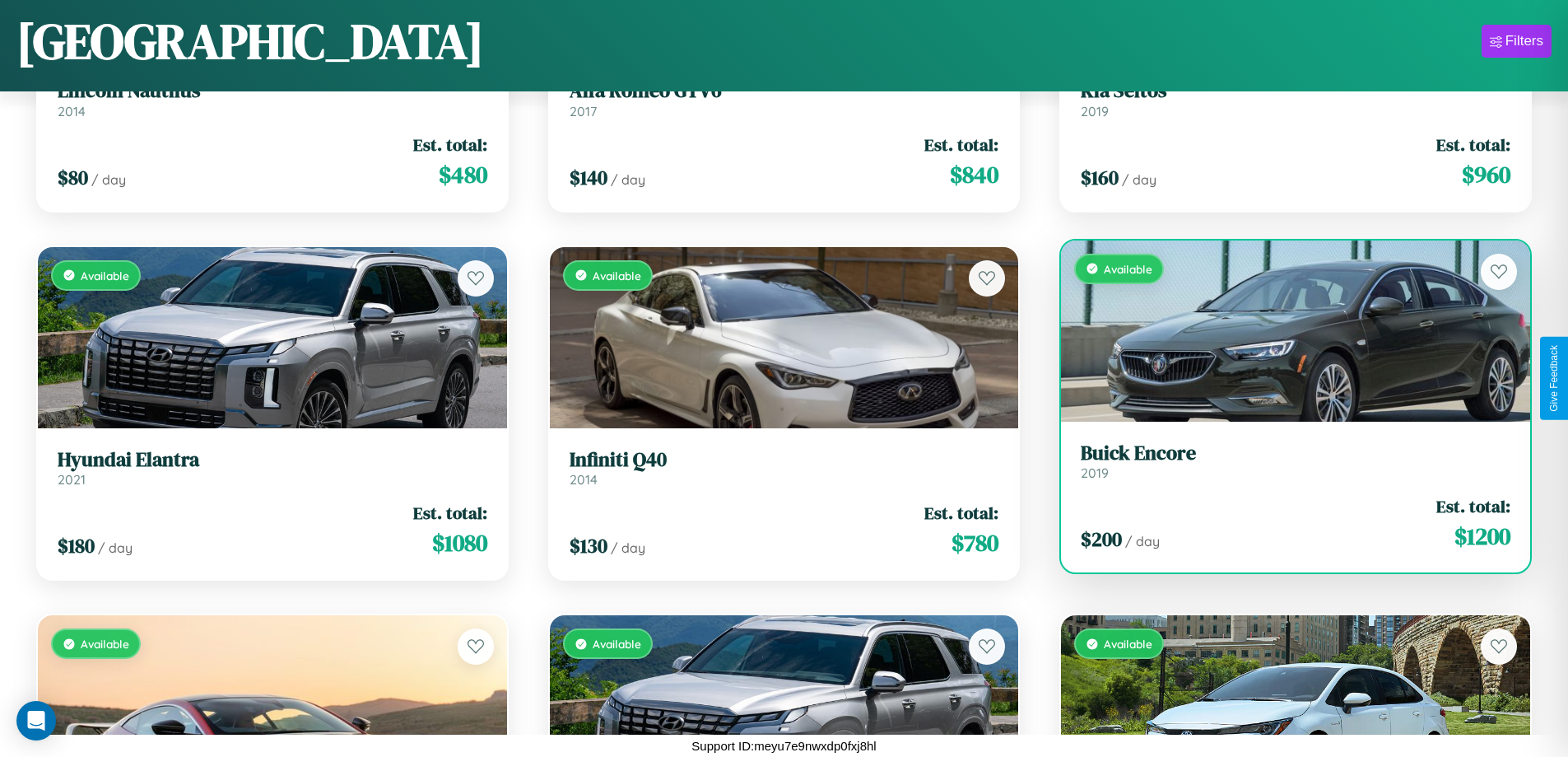
click at [1285, 461] on h3 "Buick Encore" at bounding box center [1295, 453] width 430 height 23
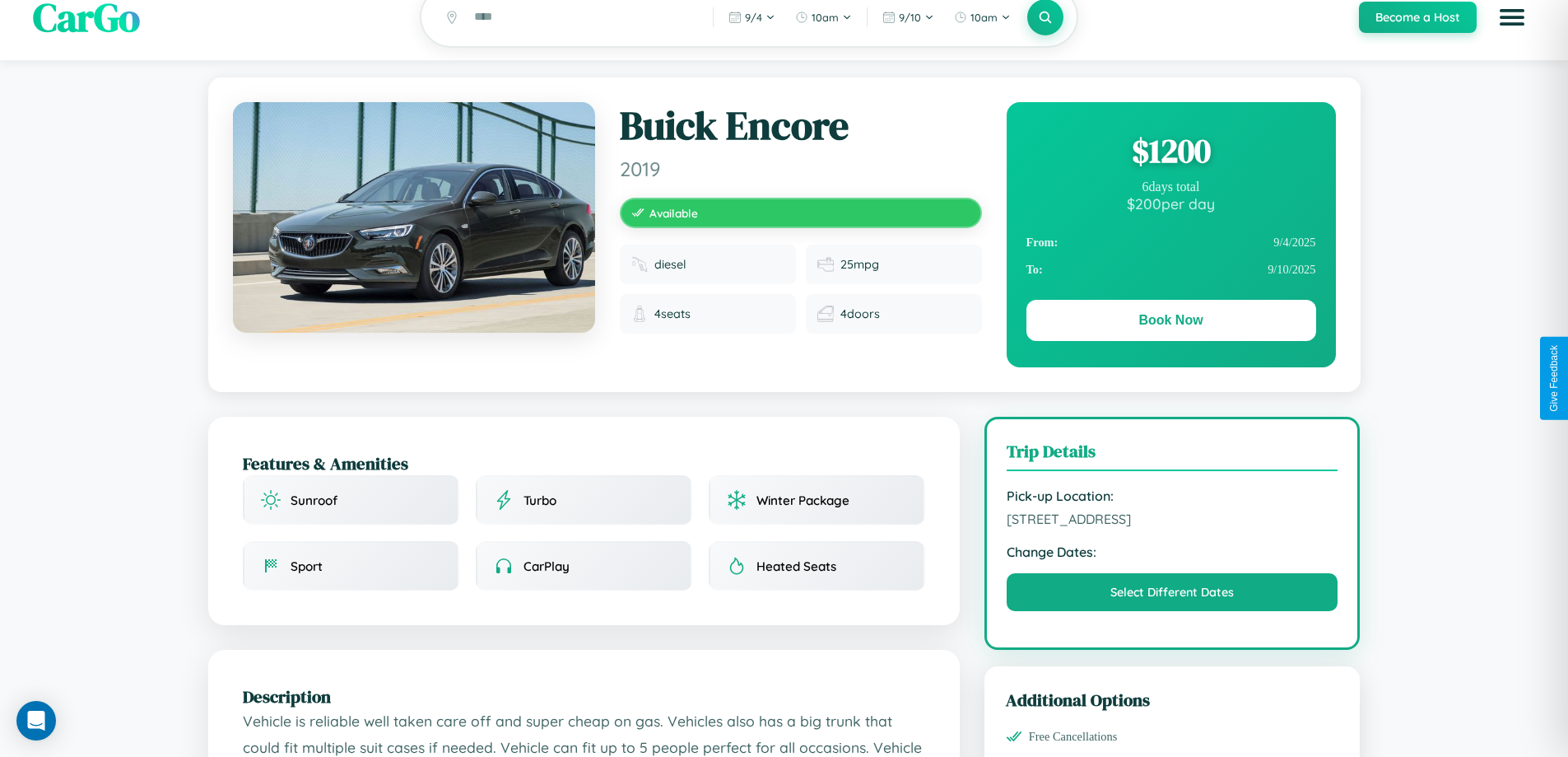
scroll to position [541, 0]
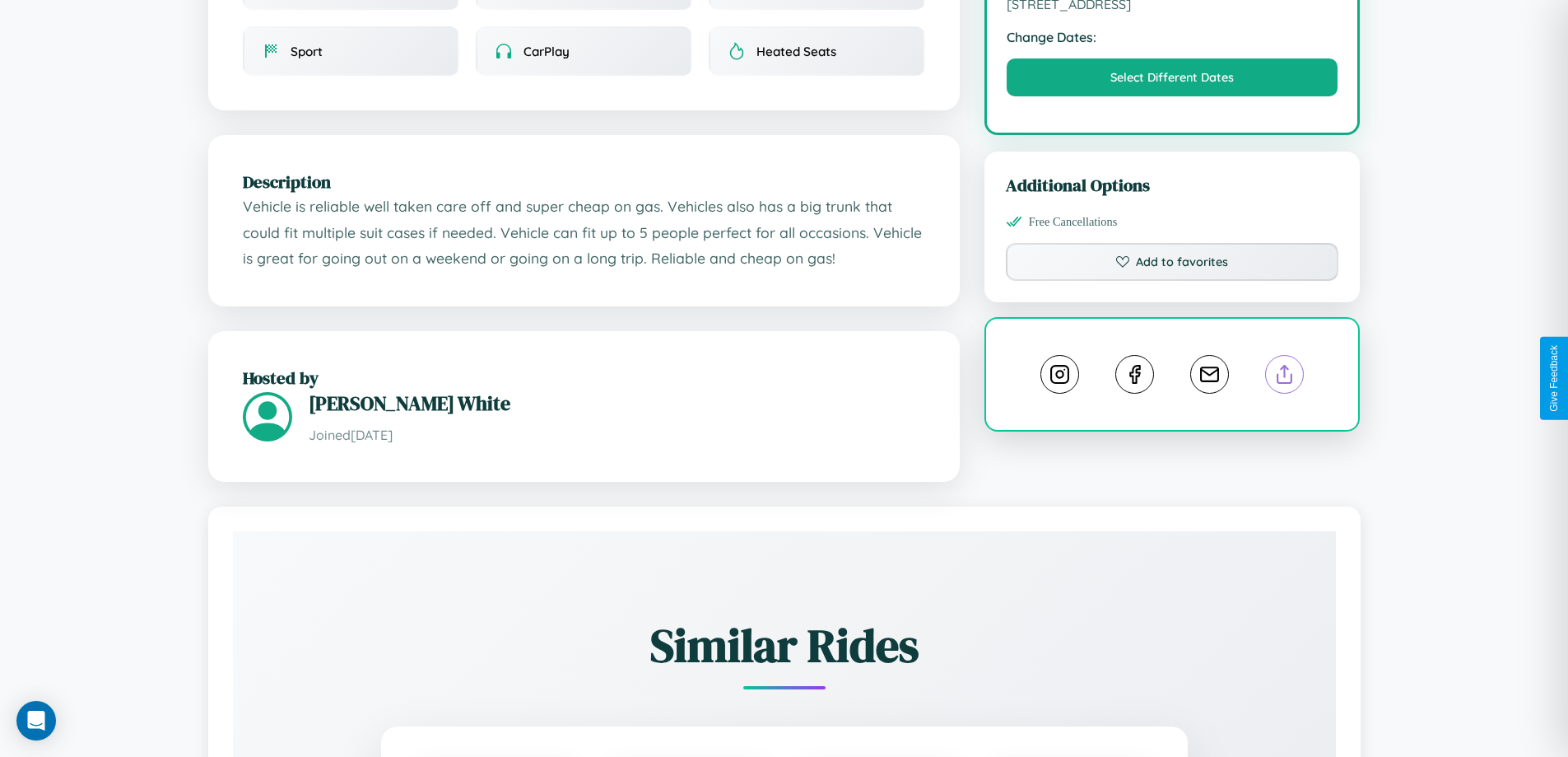
click at [1285, 377] on line at bounding box center [1285, 371] width 0 height 11
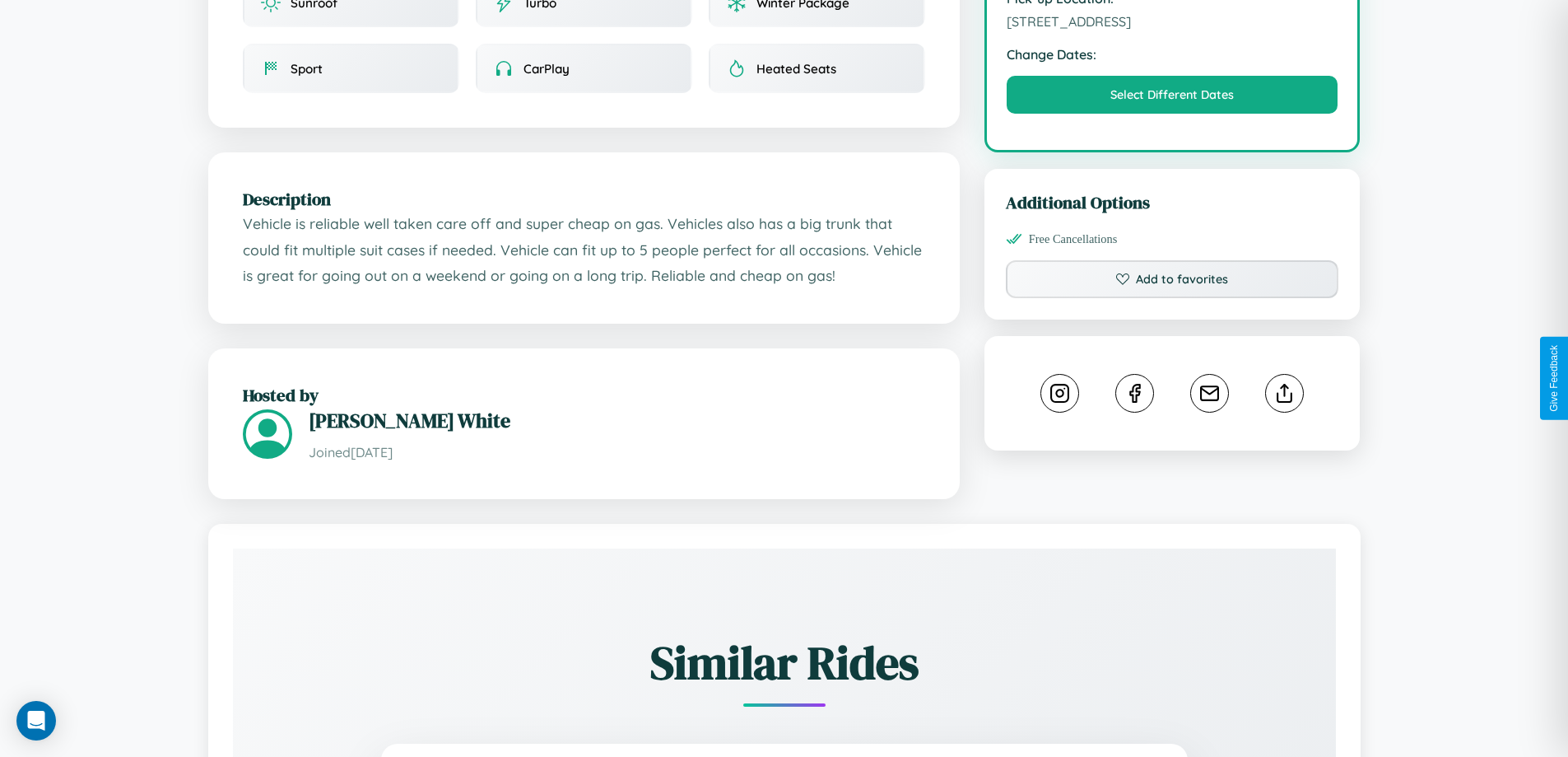
scroll to position [946, 0]
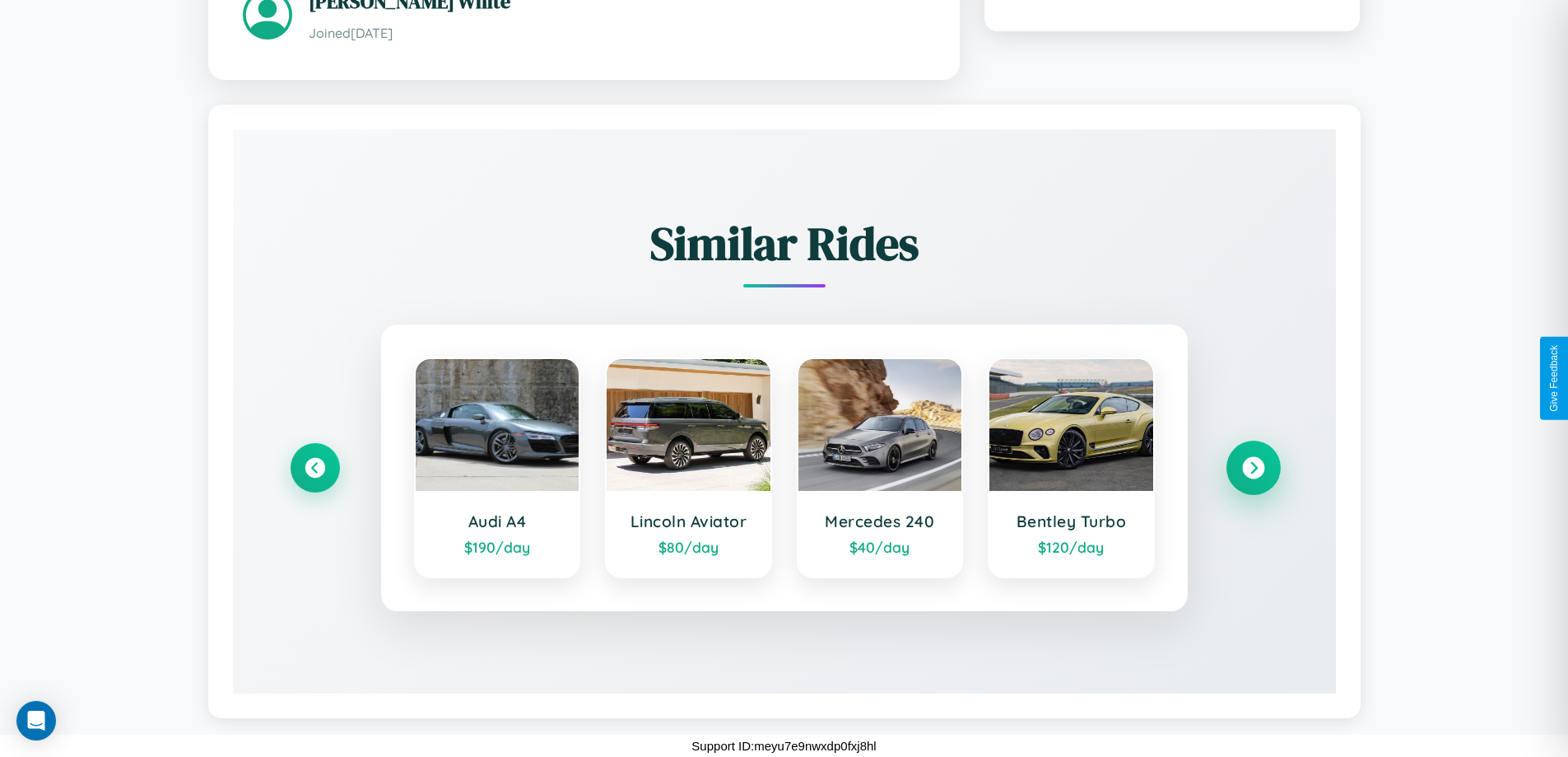
click at [1253, 467] on icon at bounding box center [1254, 468] width 23 height 23
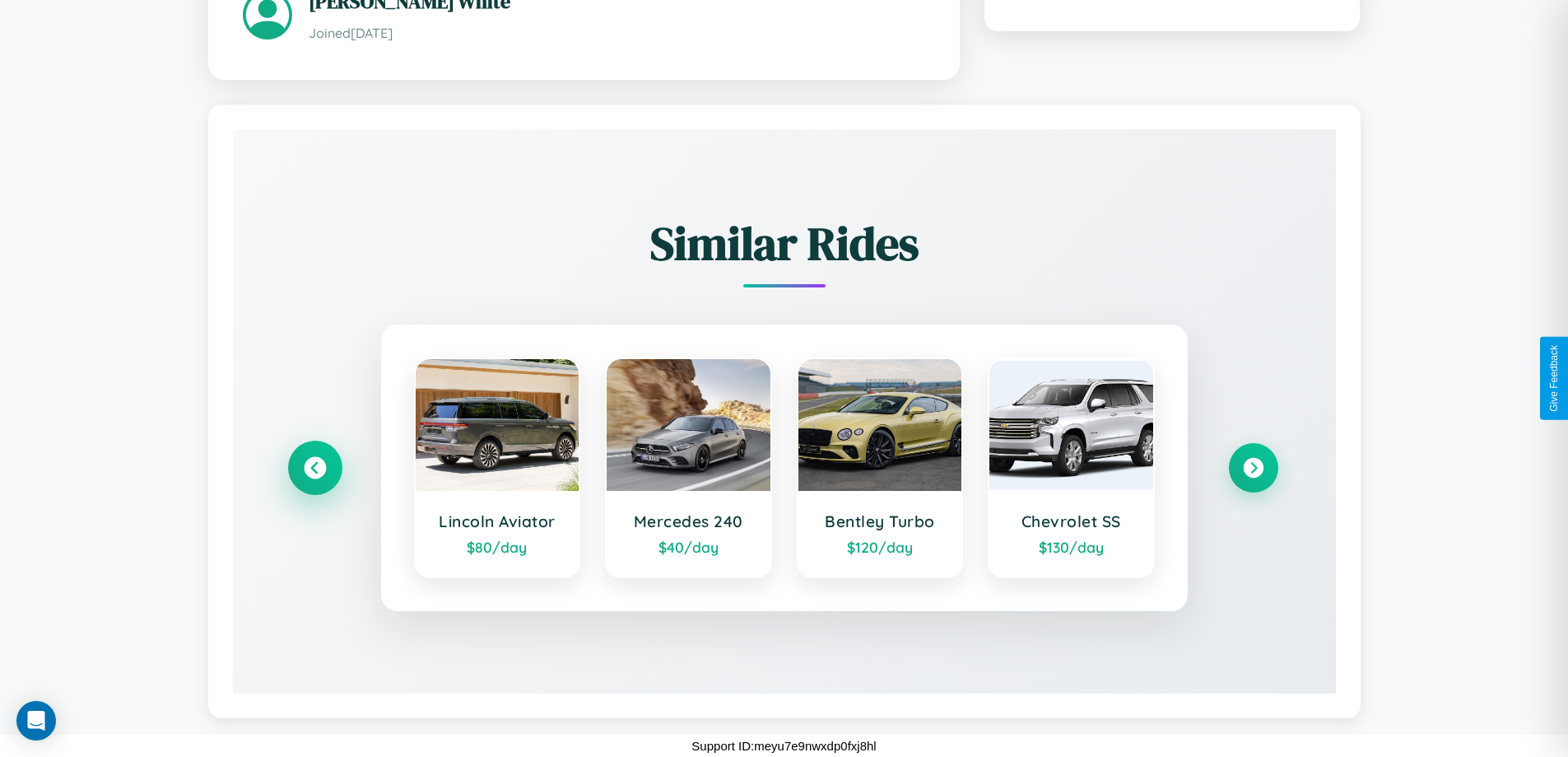
click at [314, 467] on icon at bounding box center [315, 468] width 23 height 23
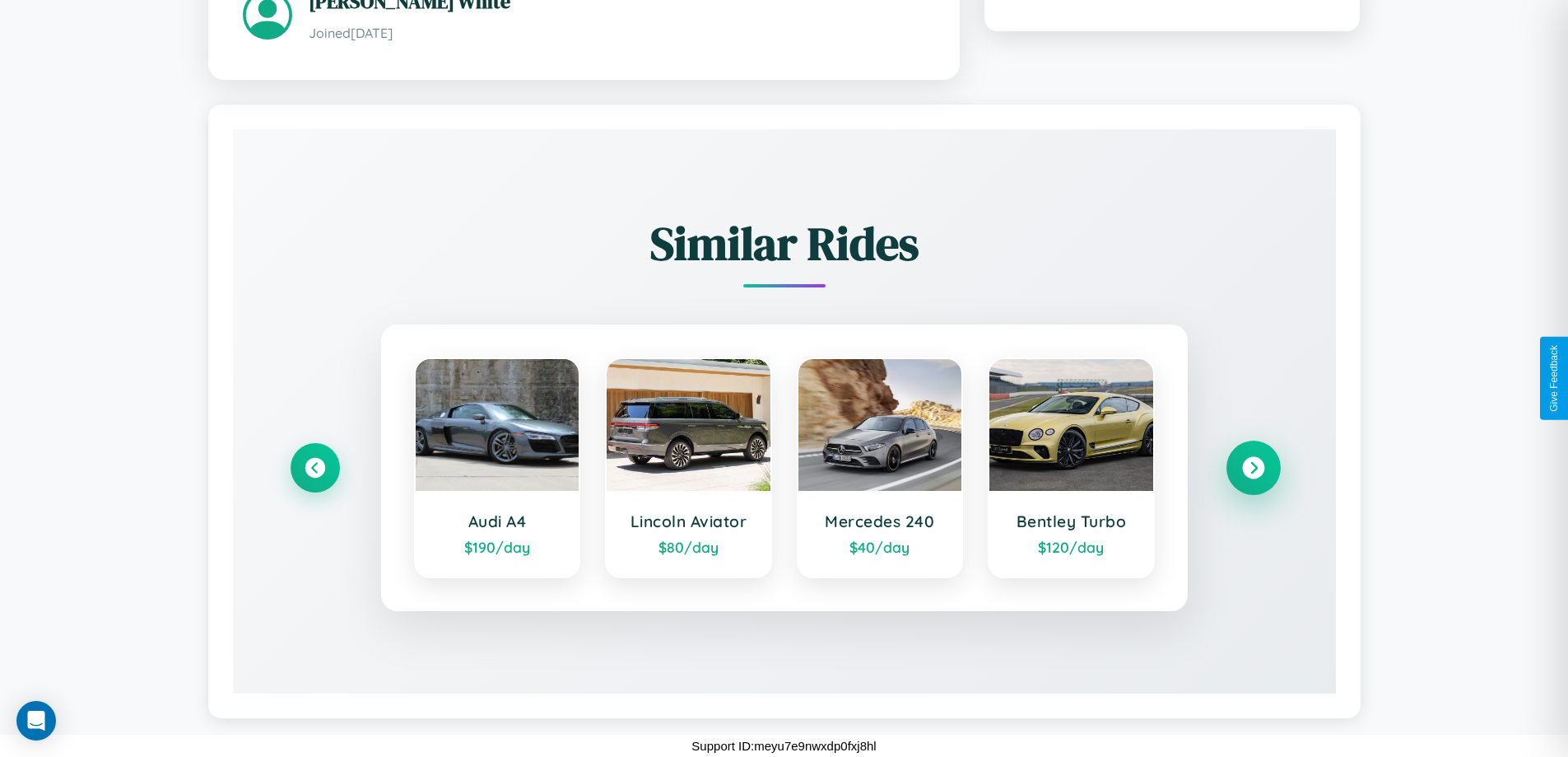
click at [1253, 467] on icon at bounding box center [1254, 468] width 23 height 23
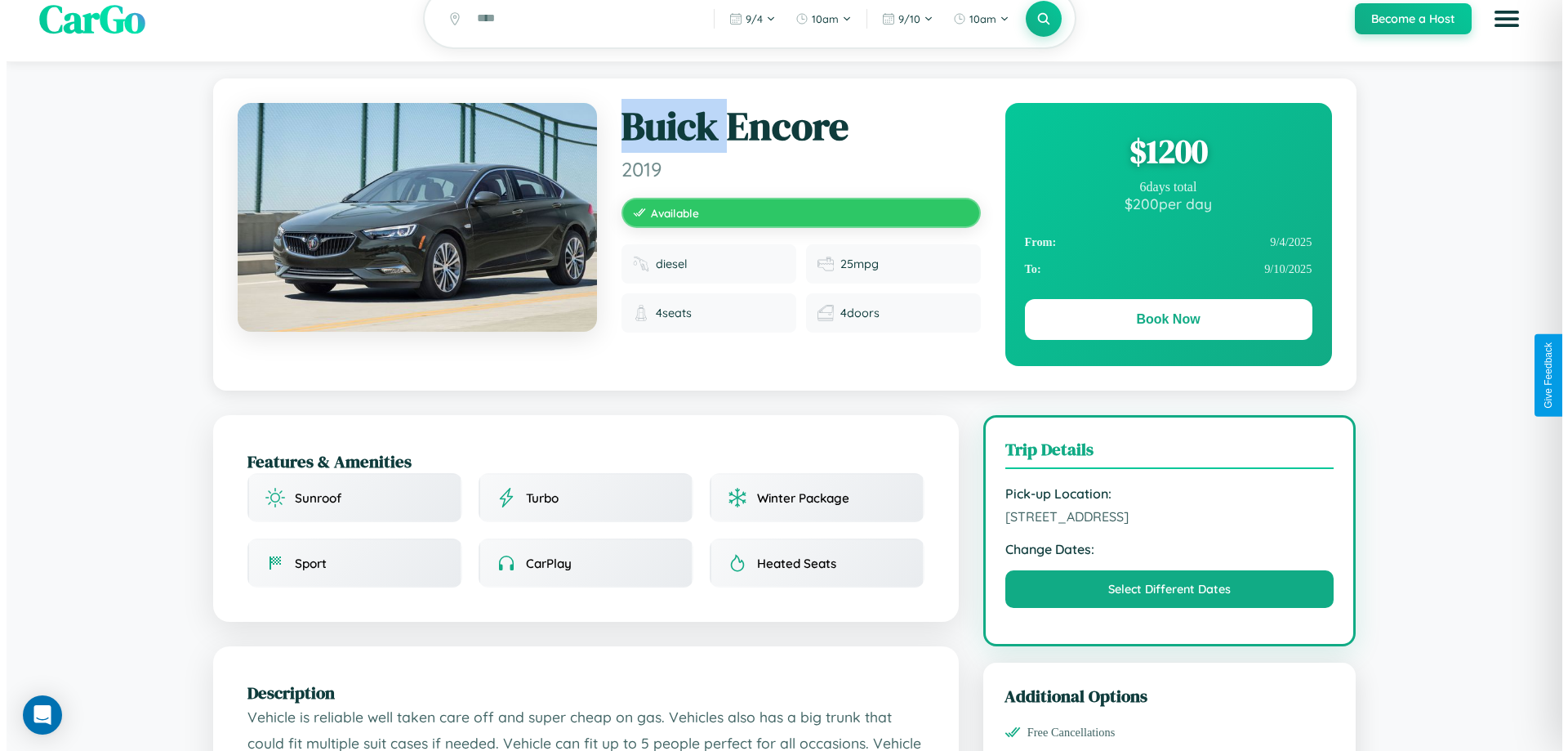
scroll to position [0, 0]
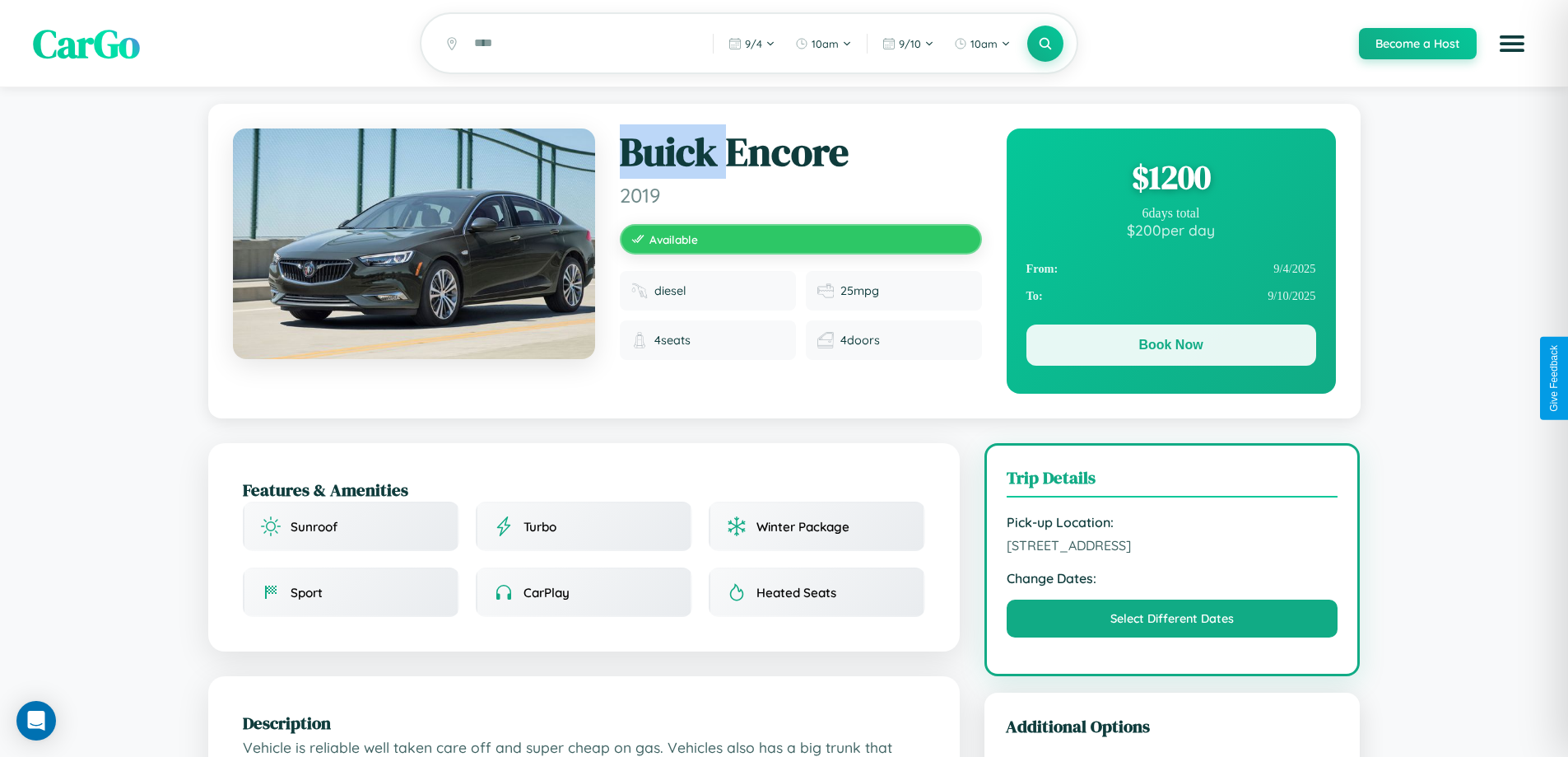
click at [1171, 348] on button "Book Now" at bounding box center [1172, 344] width 290 height 41
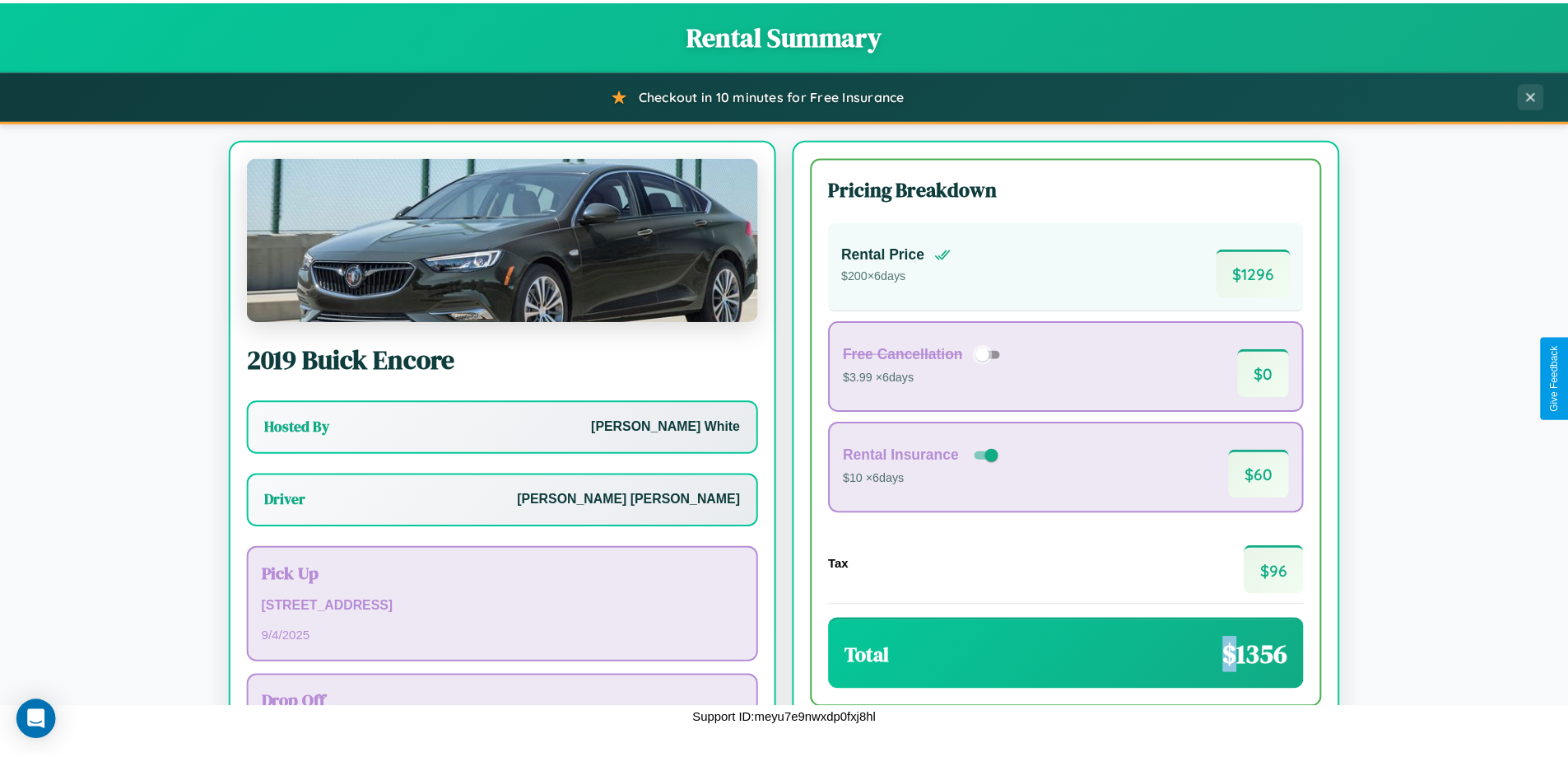
scroll to position [118, 0]
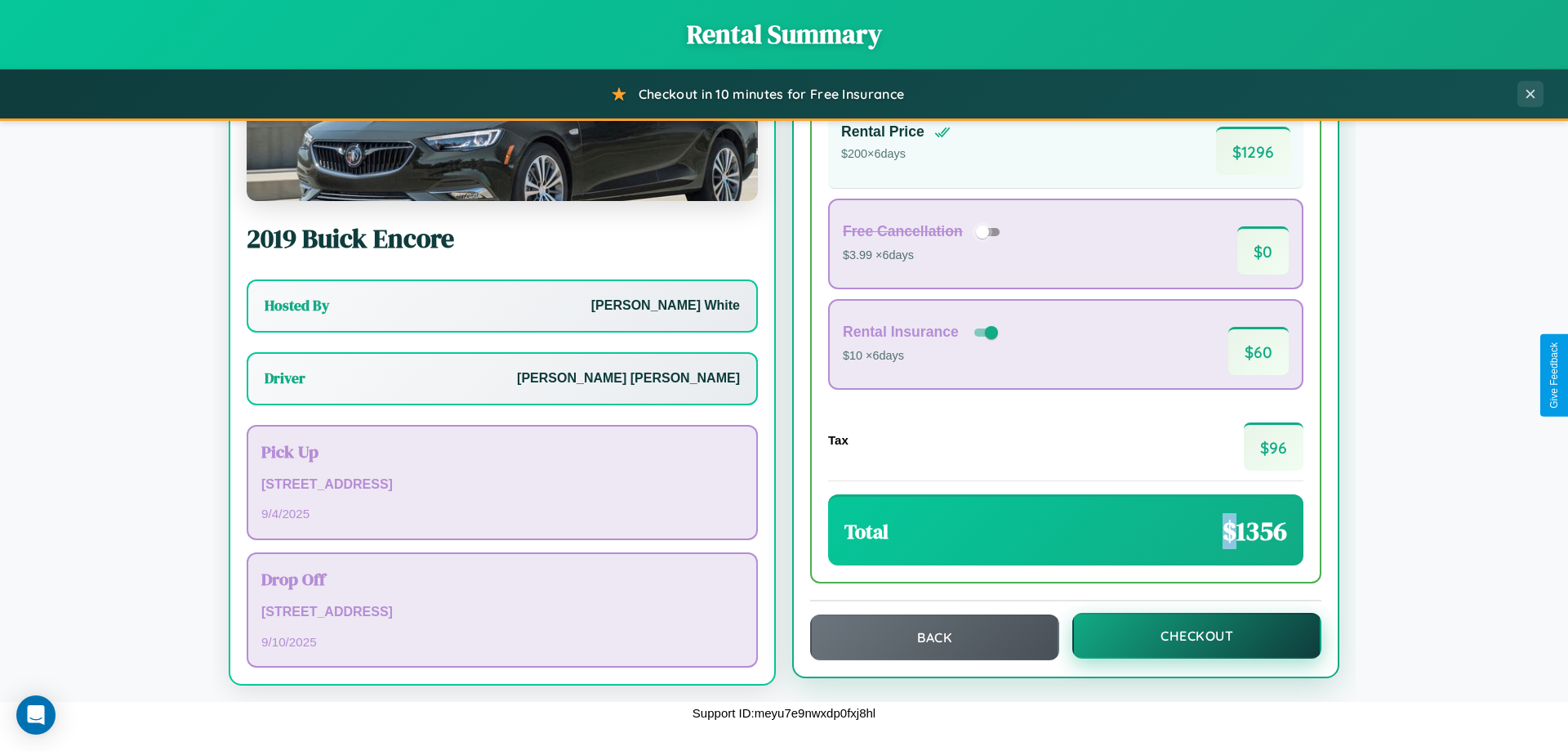
click at [1186, 635] on button "Checkout" at bounding box center [1196, 635] width 249 height 46
